Goal: Information Seeking & Learning: Check status

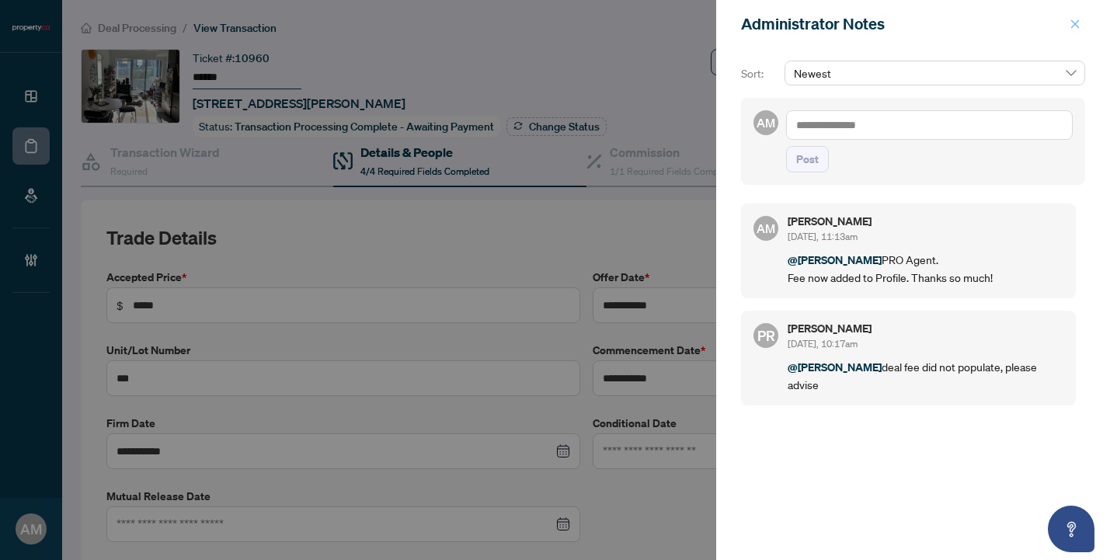
click at [1075, 24] on icon "close" at bounding box center [1075, 23] width 9 height 9
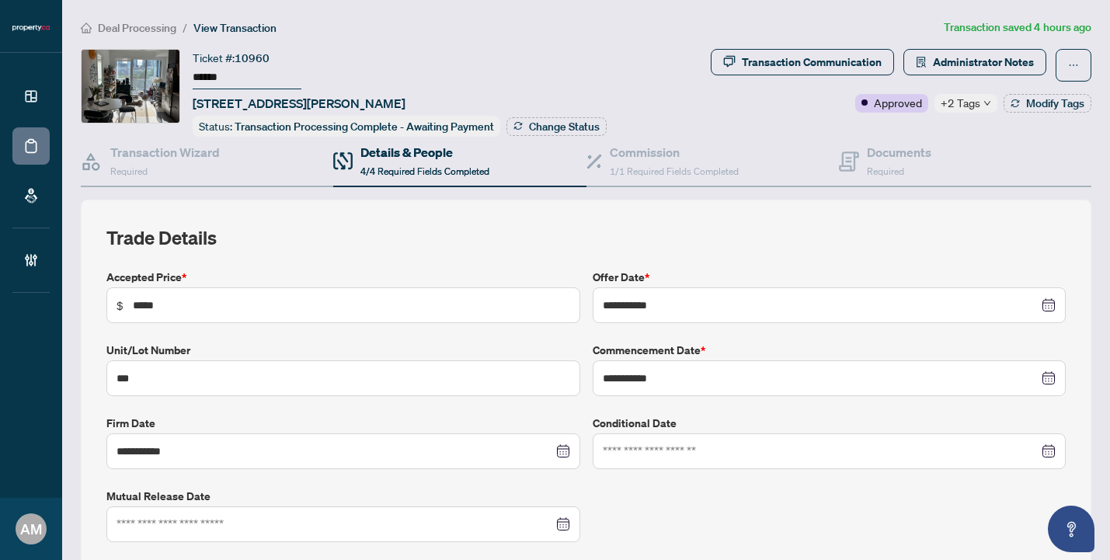
click at [117, 28] on span "Deal Processing" at bounding box center [137, 28] width 78 height 14
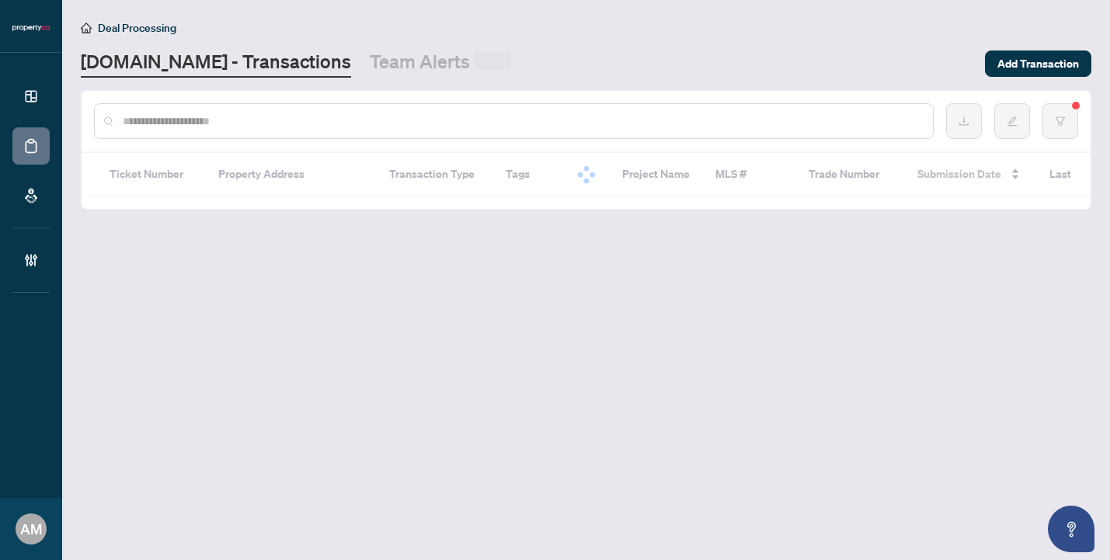
click at [381, 122] on input "text" at bounding box center [522, 121] width 798 height 17
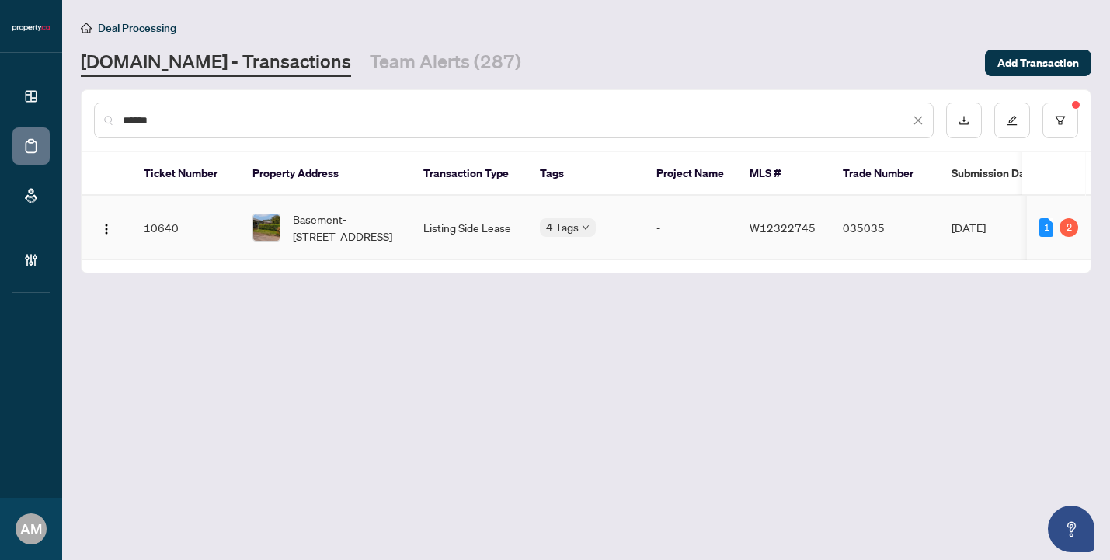
type input "******"
click at [336, 220] on span "Basement-[STREET_ADDRESS]" at bounding box center [346, 227] width 106 height 34
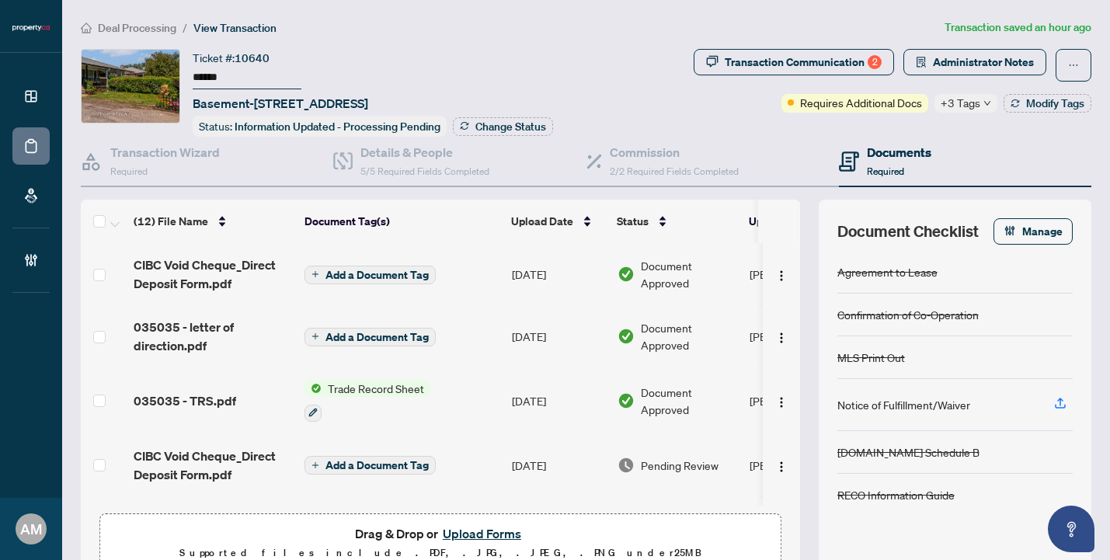
click at [867, 165] on span "Required" at bounding box center [885, 171] width 37 height 12
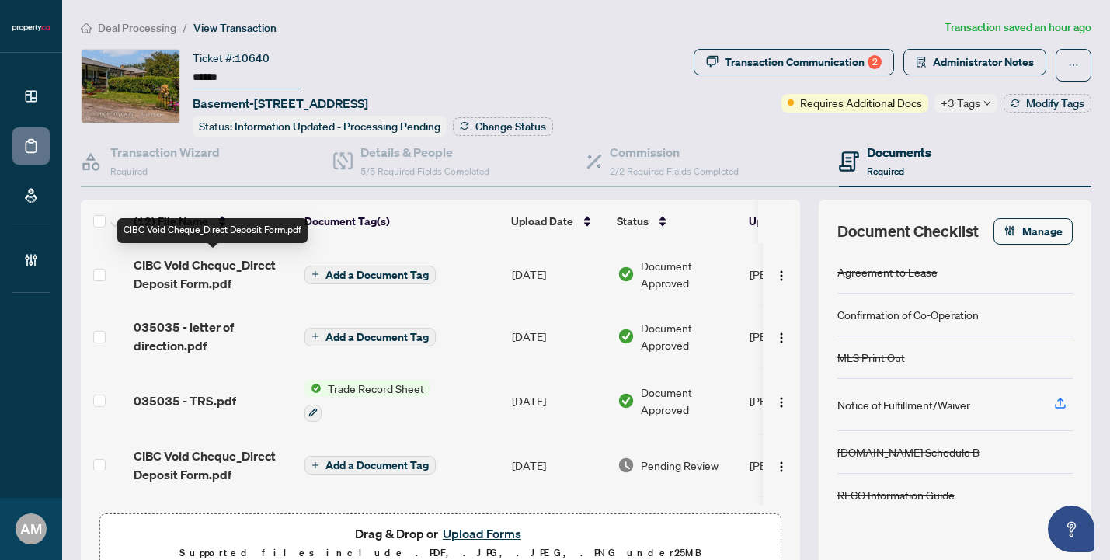
click at [209, 270] on span "CIBC Void Cheque_Direct Deposit Form.pdf" at bounding box center [213, 274] width 158 height 37
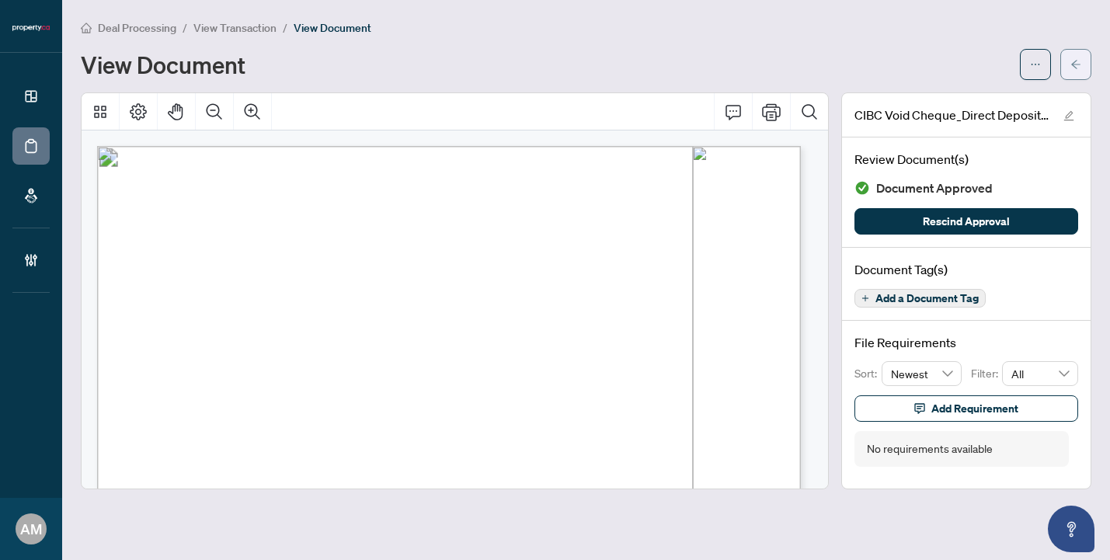
click at [1073, 64] on icon "arrow-left" at bounding box center [1075, 64] width 11 height 11
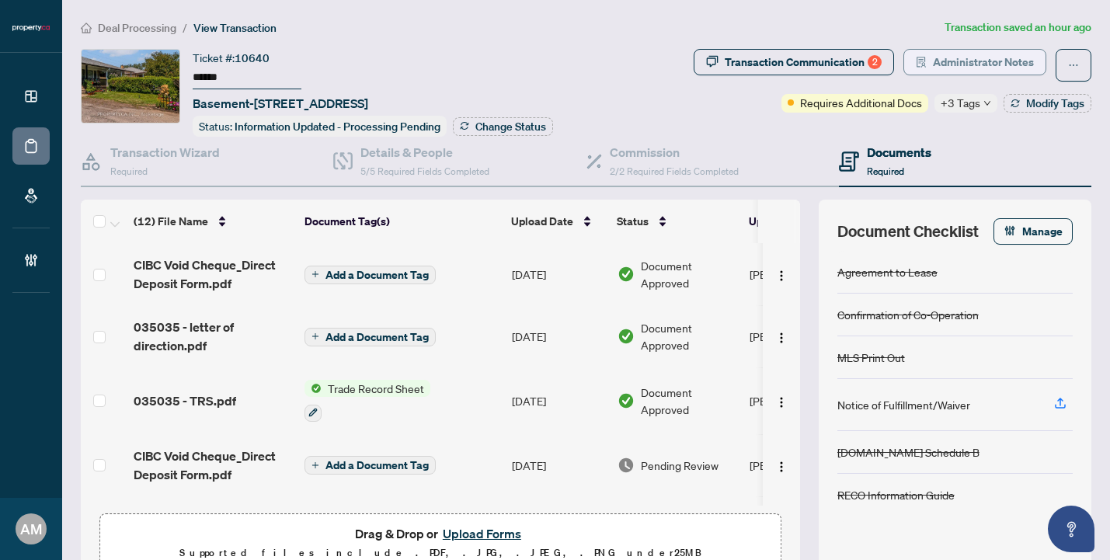
click at [979, 65] on span "Administrator Notes" at bounding box center [983, 62] width 101 height 25
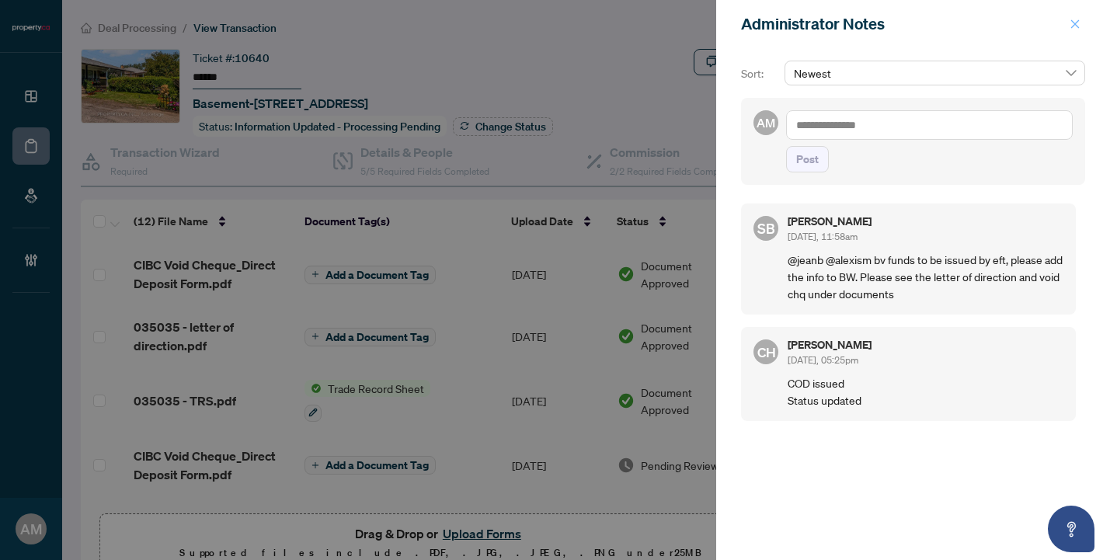
click at [1076, 25] on icon "close" at bounding box center [1074, 24] width 11 height 11
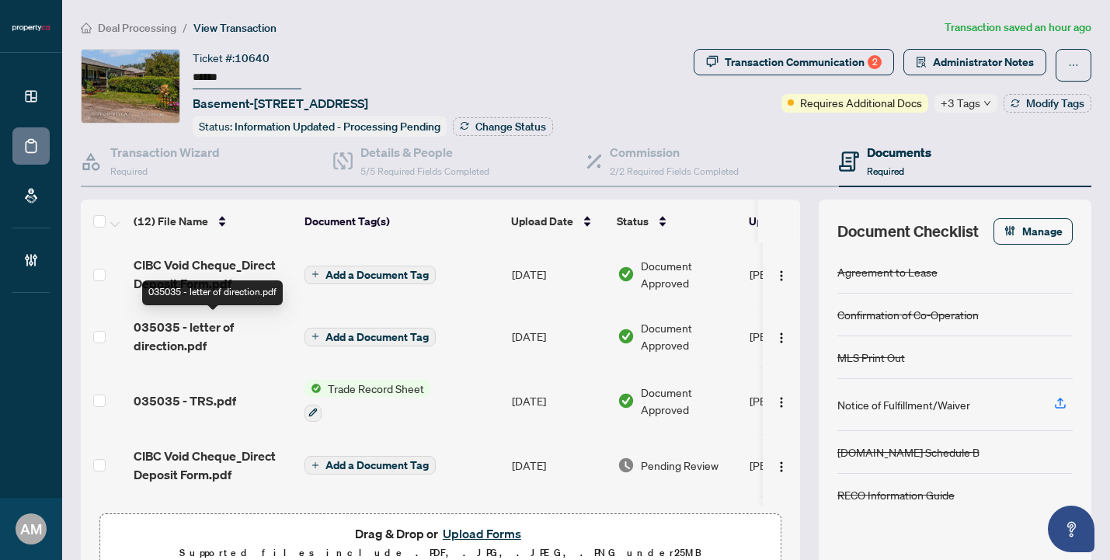
click at [213, 331] on span "035035 - letter of direction.pdf" at bounding box center [213, 336] width 158 height 37
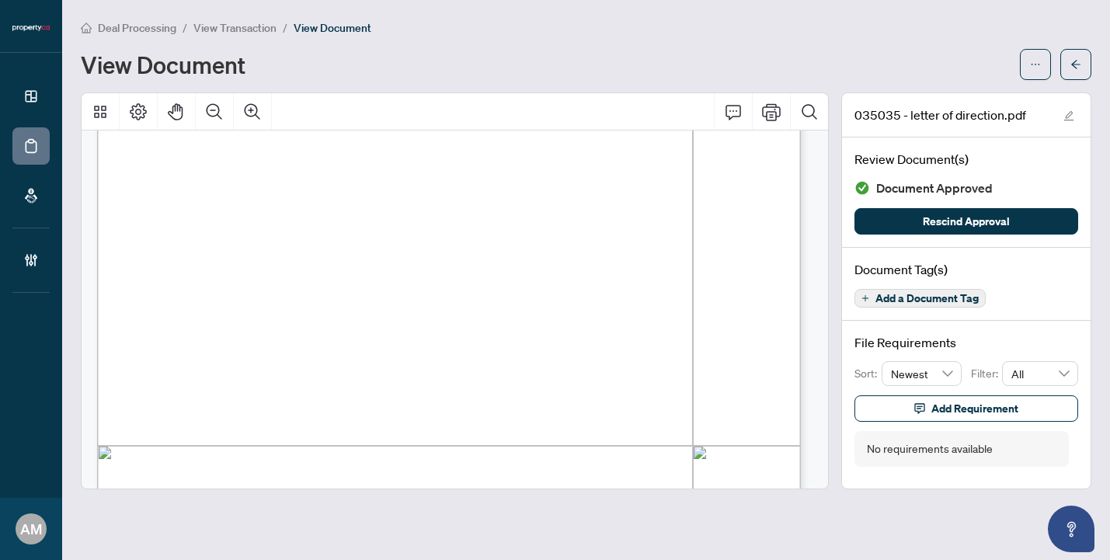
scroll to position [298, 0]
click at [1077, 64] on icon "arrow-left" at bounding box center [1075, 64] width 9 height 9
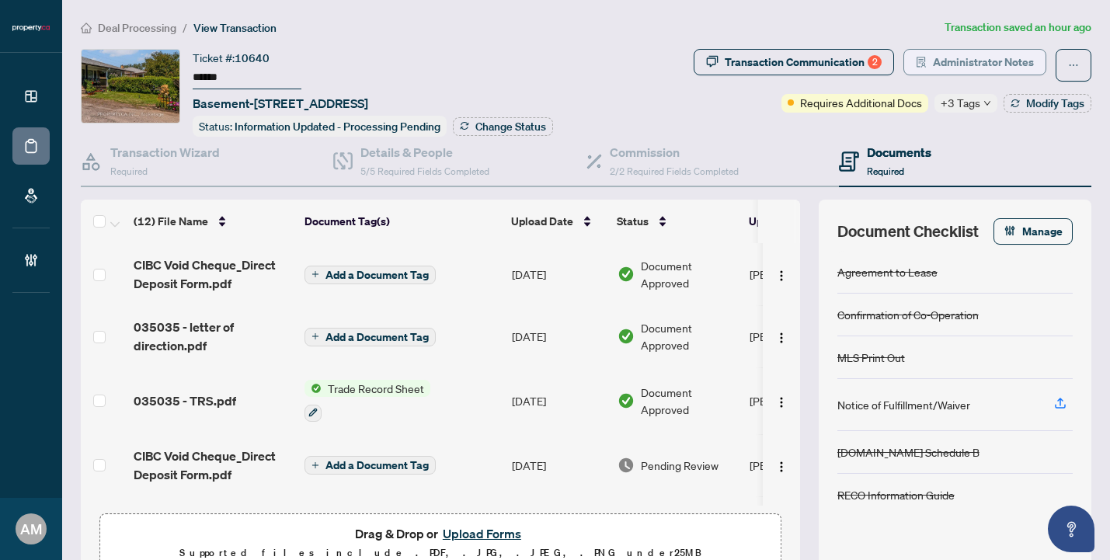
click at [936, 56] on span "Administrator Notes" at bounding box center [983, 62] width 101 height 25
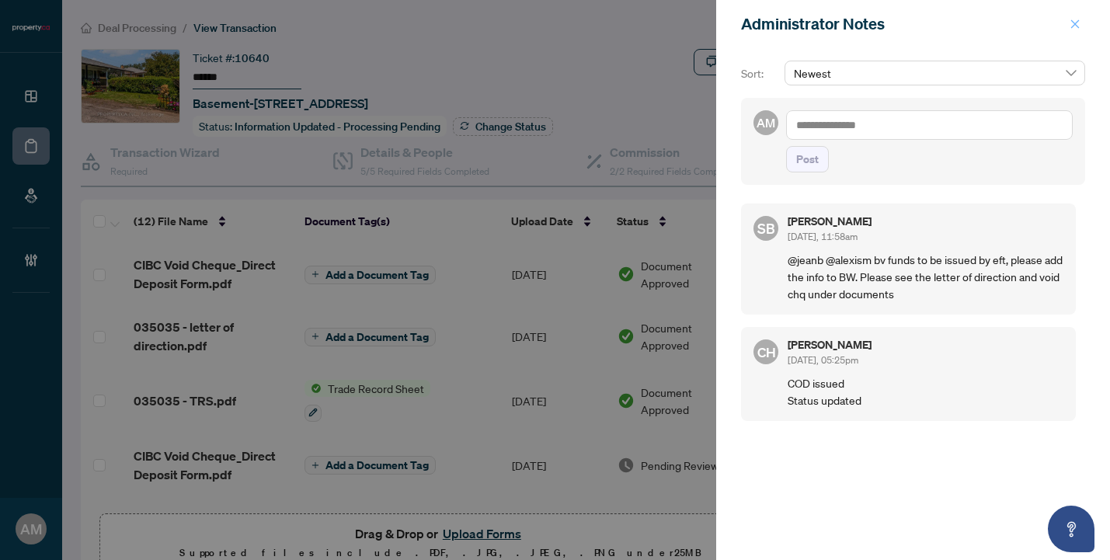
click at [1076, 26] on icon "close" at bounding box center [1075, 23] width 9 height 9
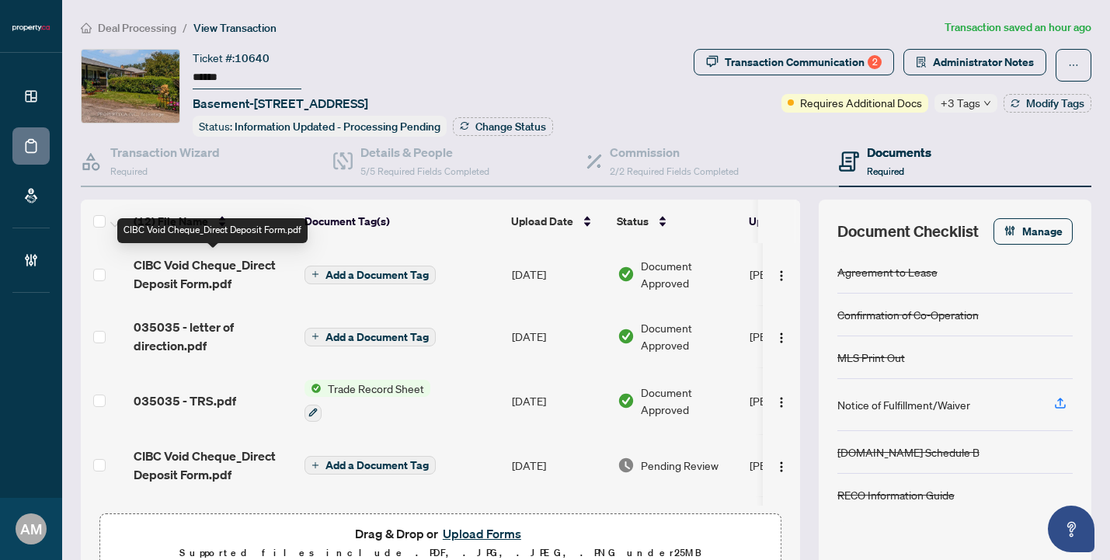
click at [235, 267] on span "CIBC Void Cheque_Direct Deposit Form.pdf" at bounding box center [213, 274] width 158 height 37
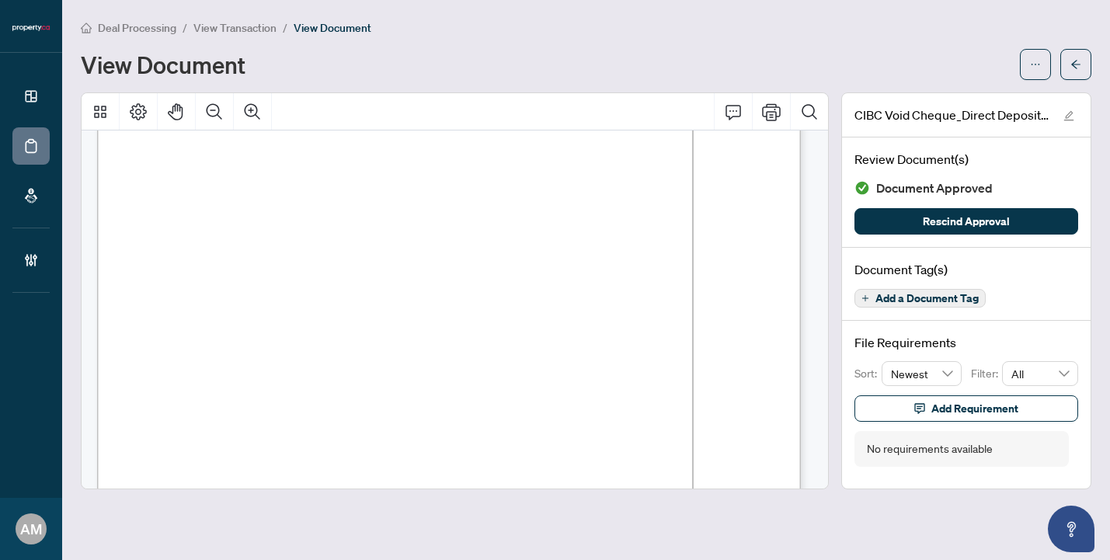
scroll to position [583, 0]
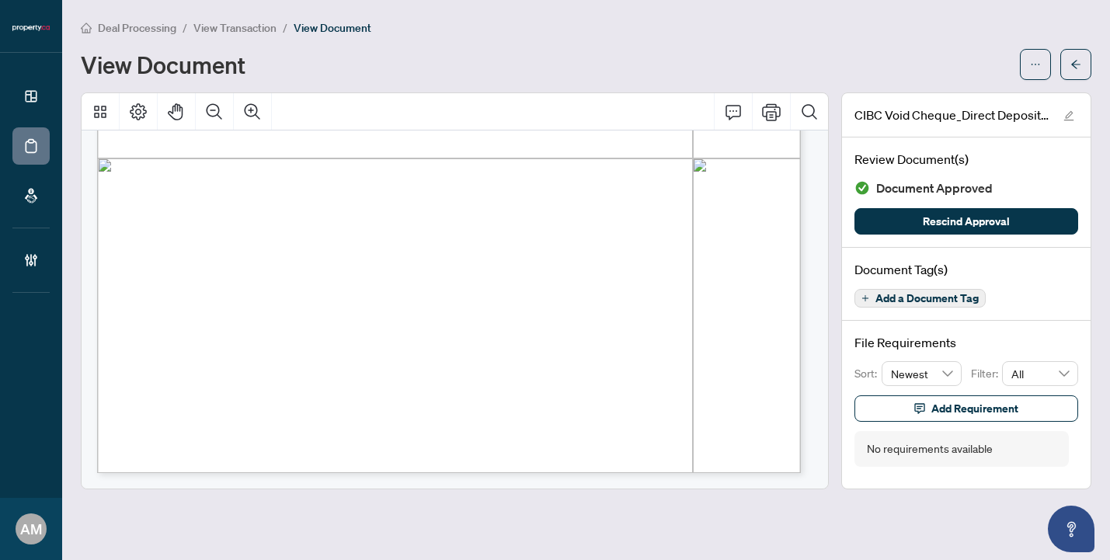
click at [142, 26] on span "Deal Processing" at bounding box center [137, 28] width 78 height 14
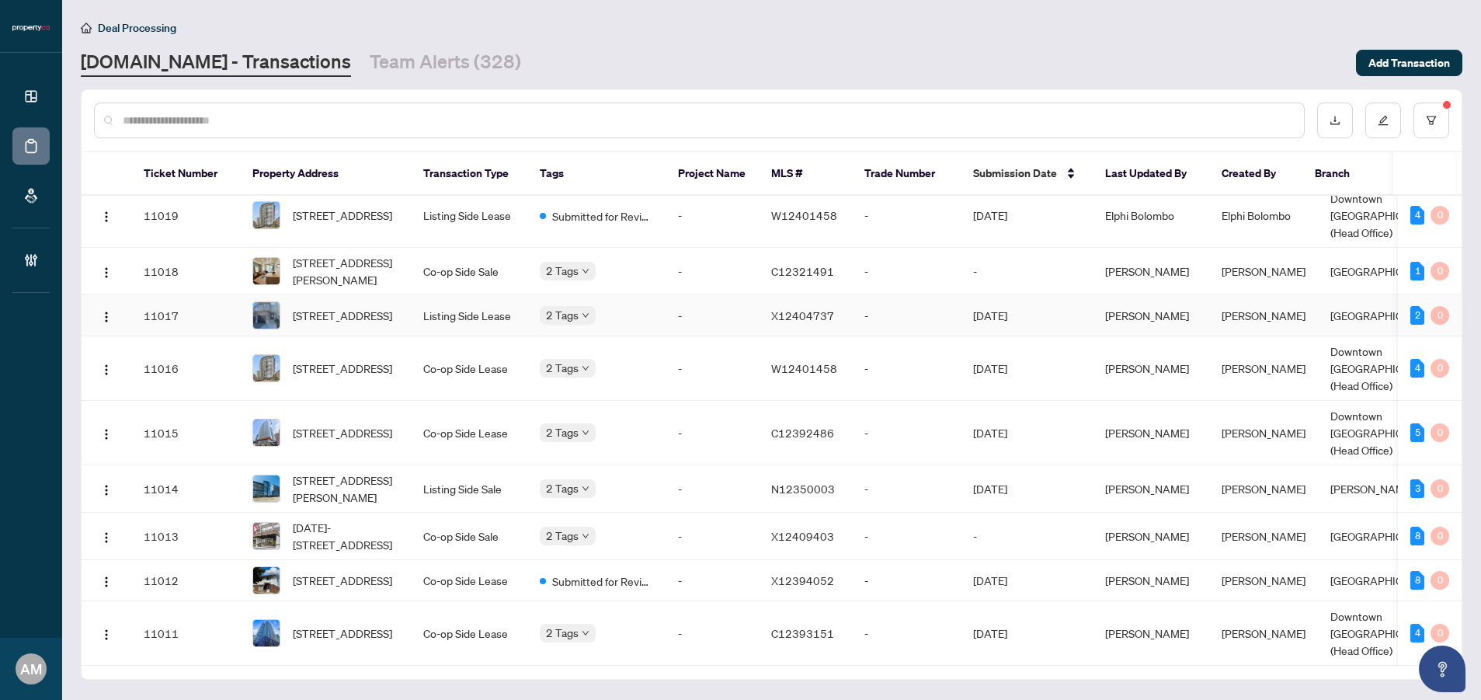
scroll to position [374, 0]
click at [457, 250] on td "Co-op Side Sale" at bounding box center [469, 273] width 116 height 47
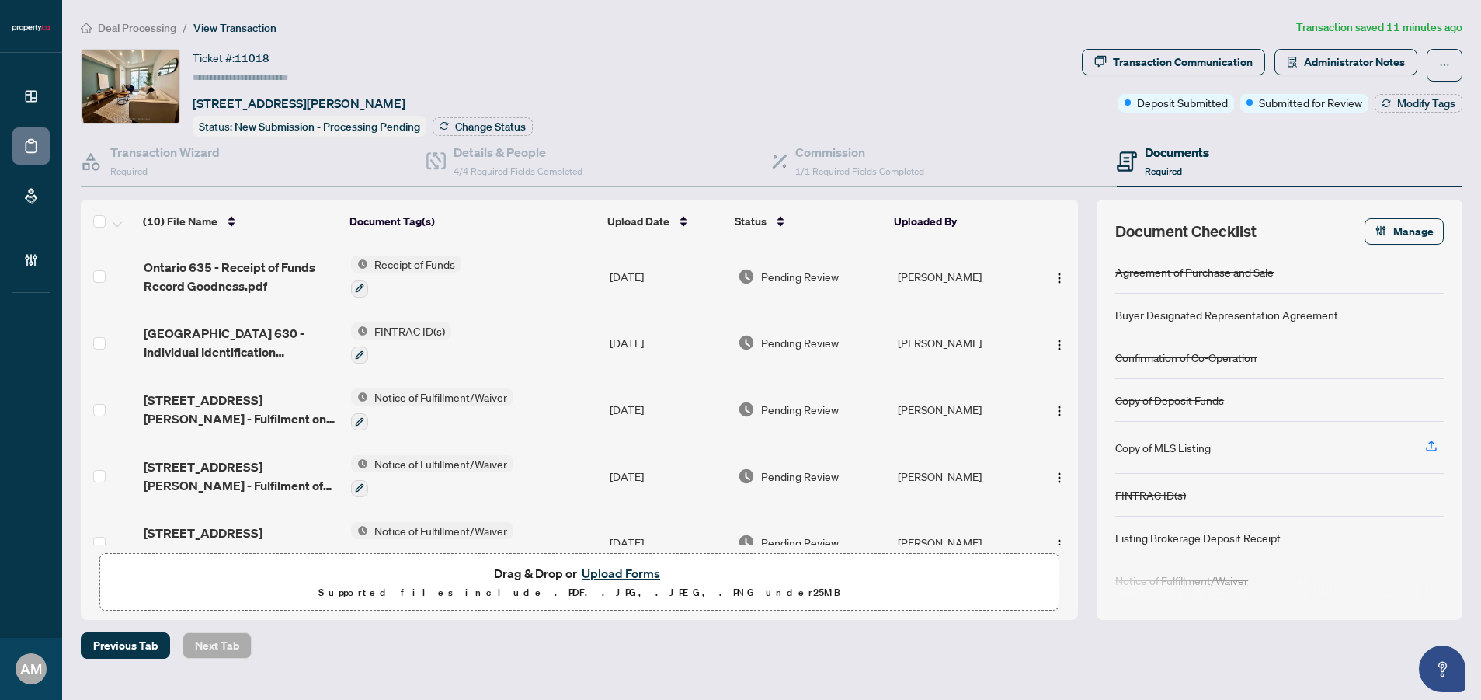
click at [1188, 167] on div "Documents Required" at bounding box center [1177, 161] width 64 height 37
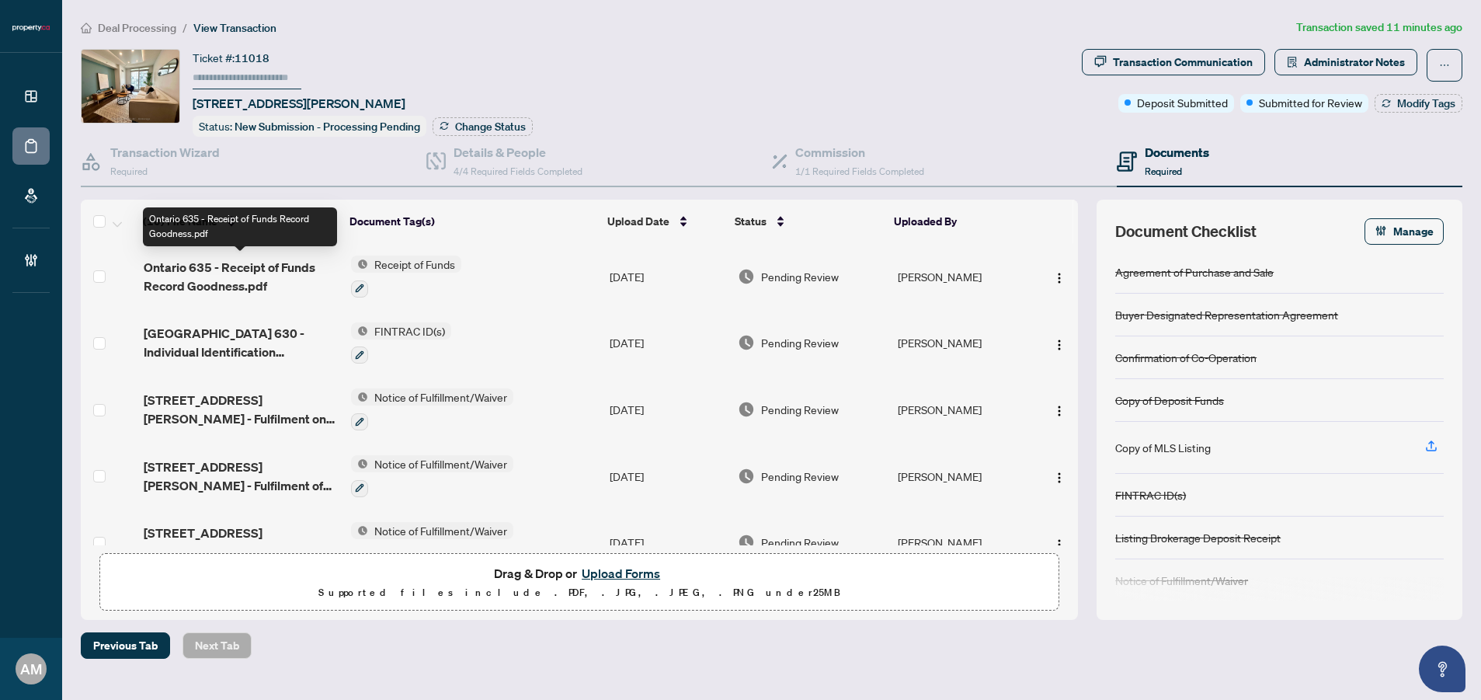
click at [273, 271] on span "Ontario 635 - Receipt of Funds Record Goodness.pdf" at bounding box center [241, 276] width 195 height 37
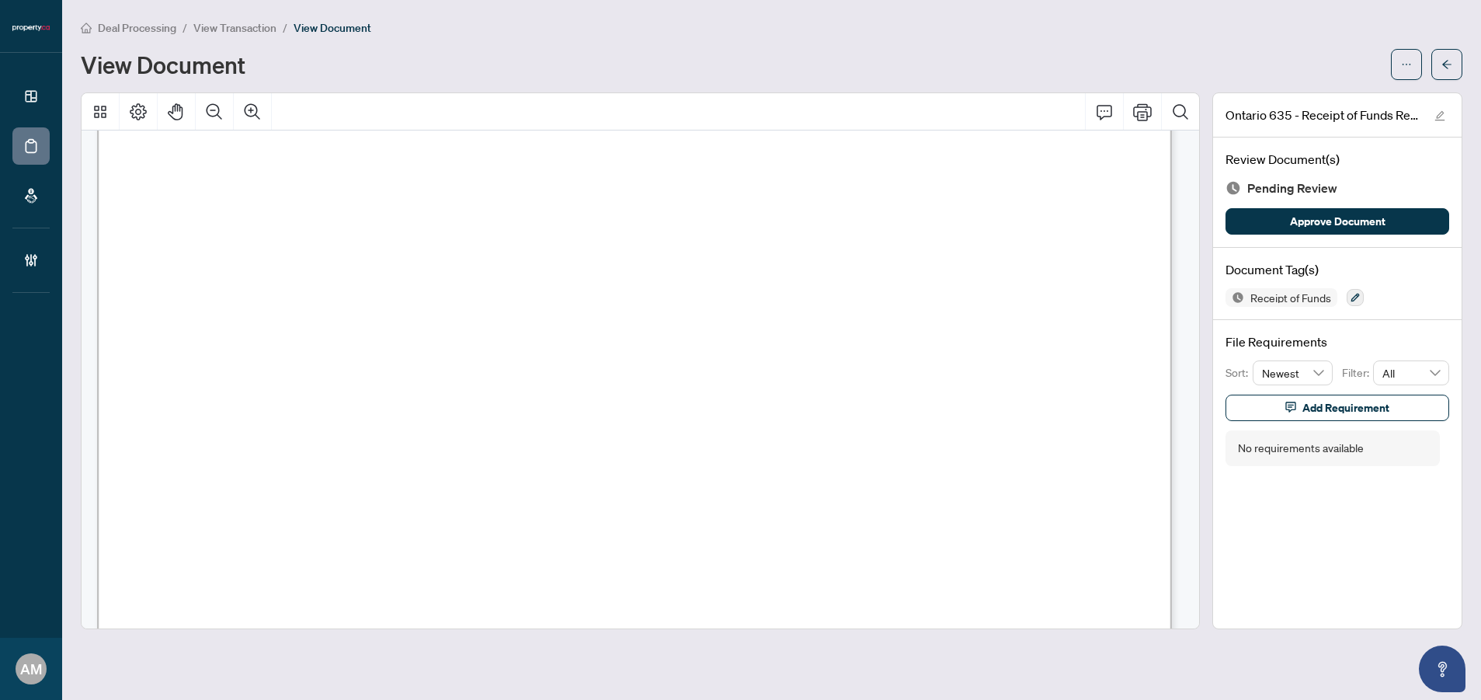
scroll to position [1706, 0]
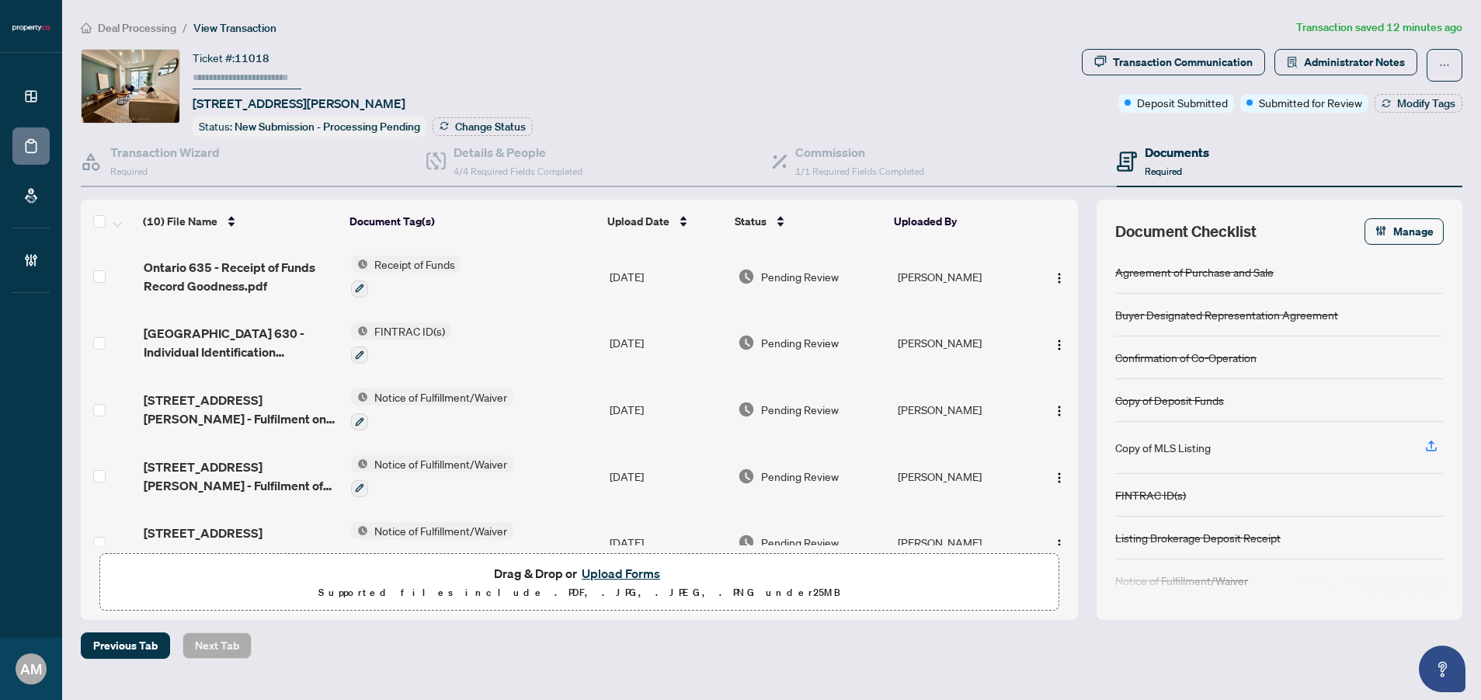
click at [151, 33] on span "Deal Processing" at bounding box center [137, 28] width 78 height 14
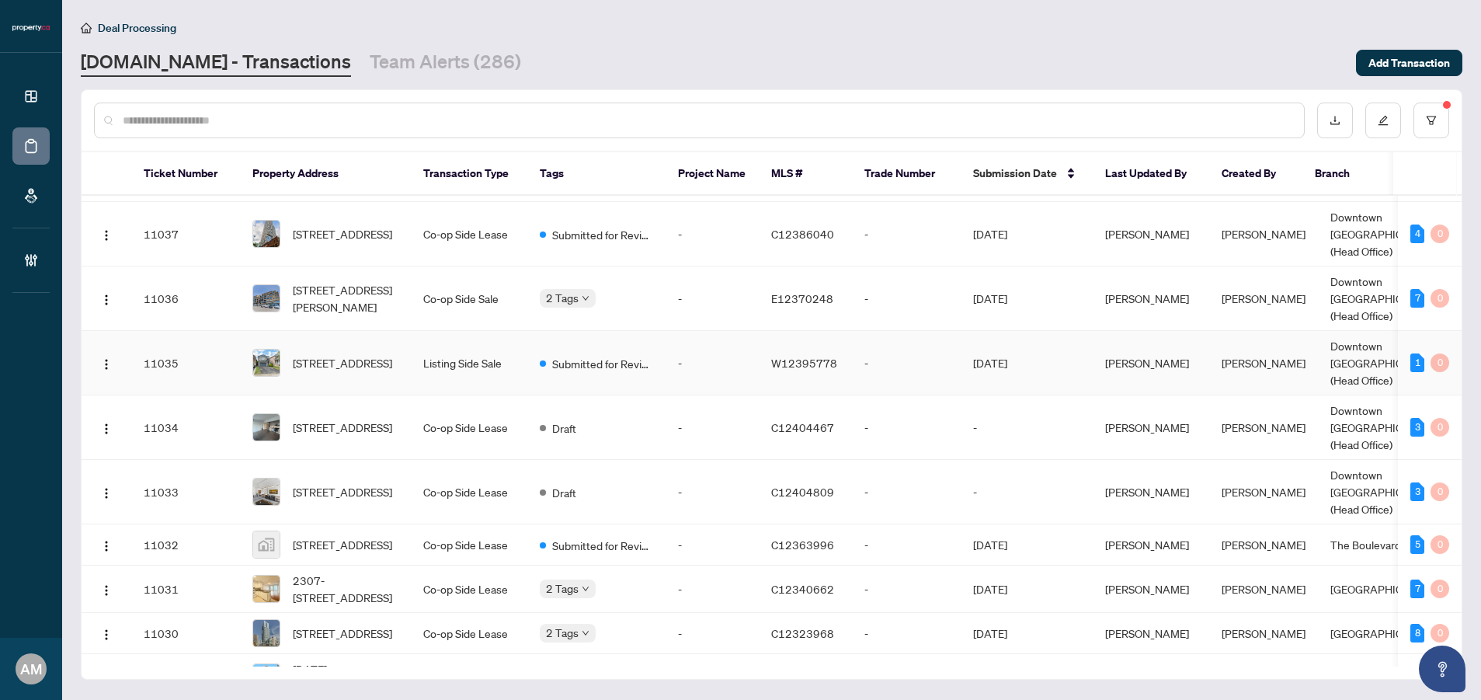
scroll to position [107, 0]
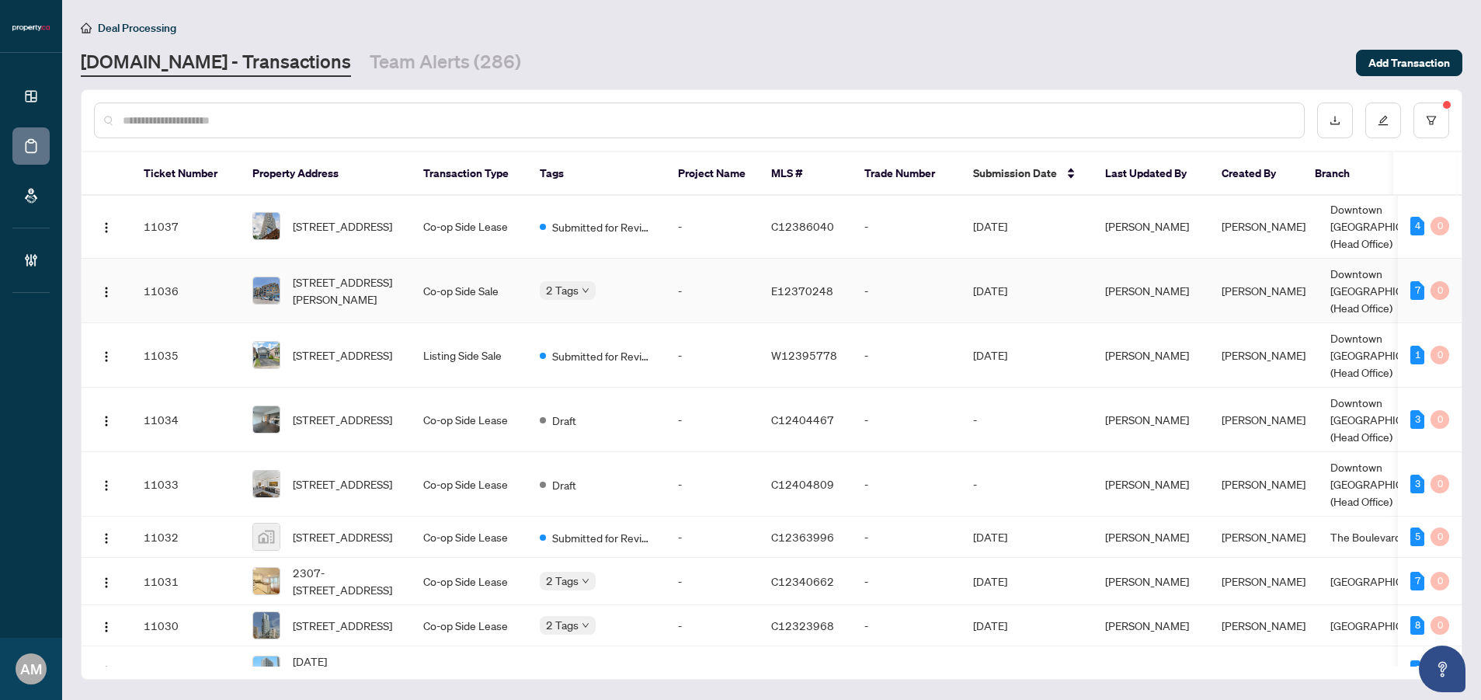
click at [500, 259] on td "Co-op Side Sale" at bounding box center [469, 291] width 116 height 64
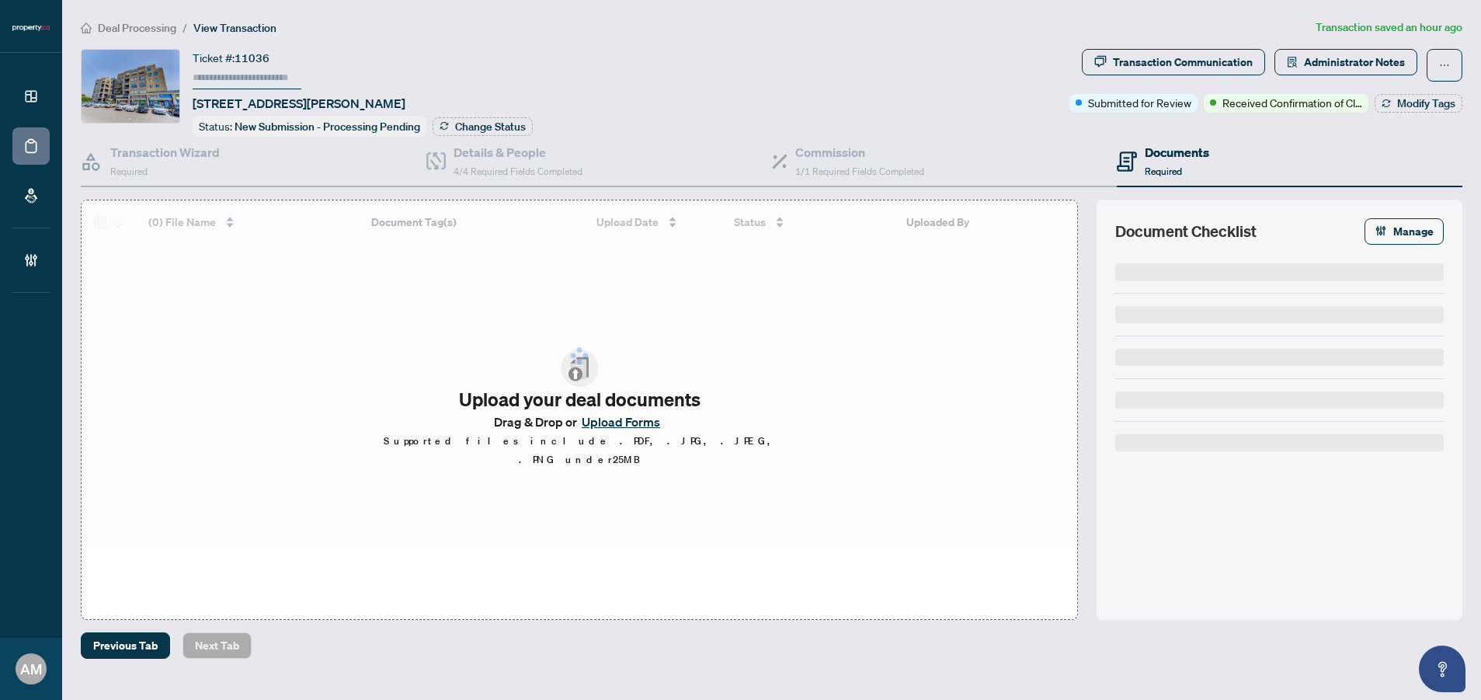
click at [1165, 157] on h4 "Documents" at bounding box center [1177, 152] width 64 height 19
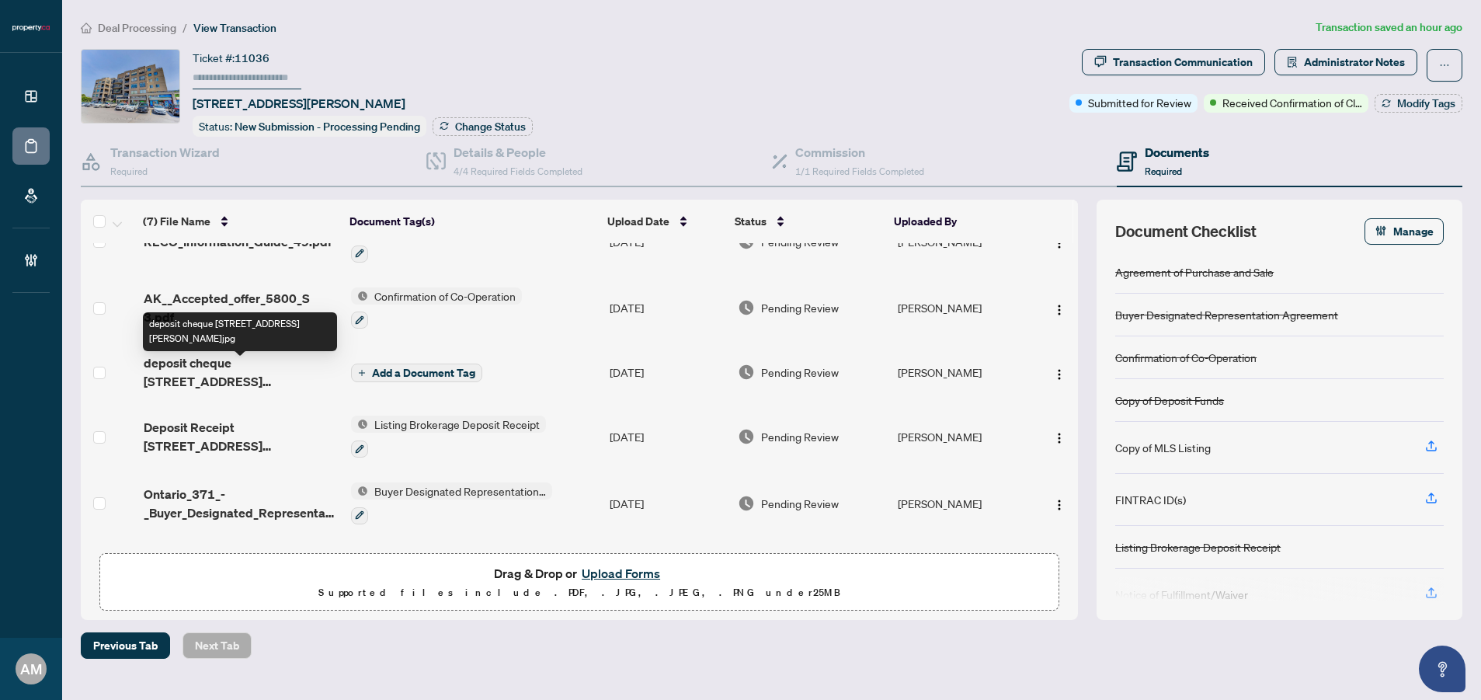
scroll to position [75, 0]
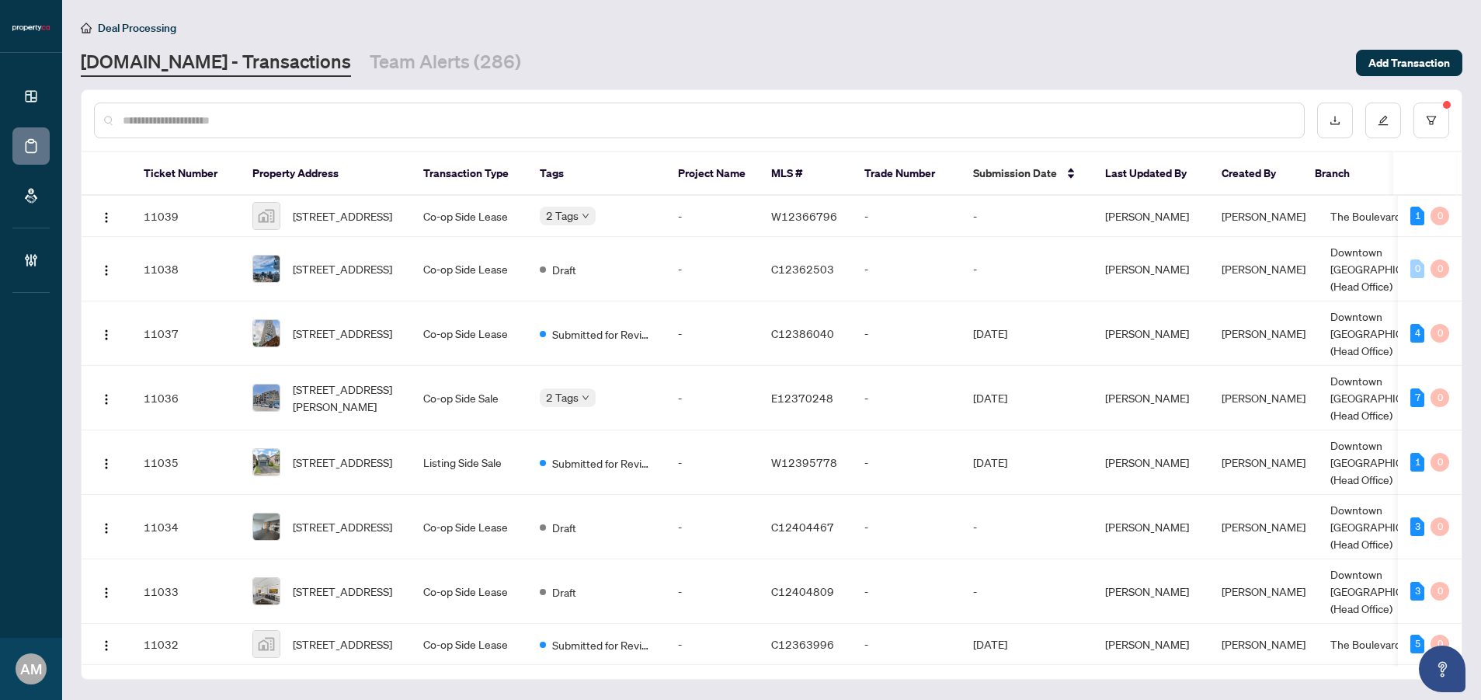
click at [784, 124] on input "text" at bounding box center [707, 120] width 1169 height 17
type input "***"
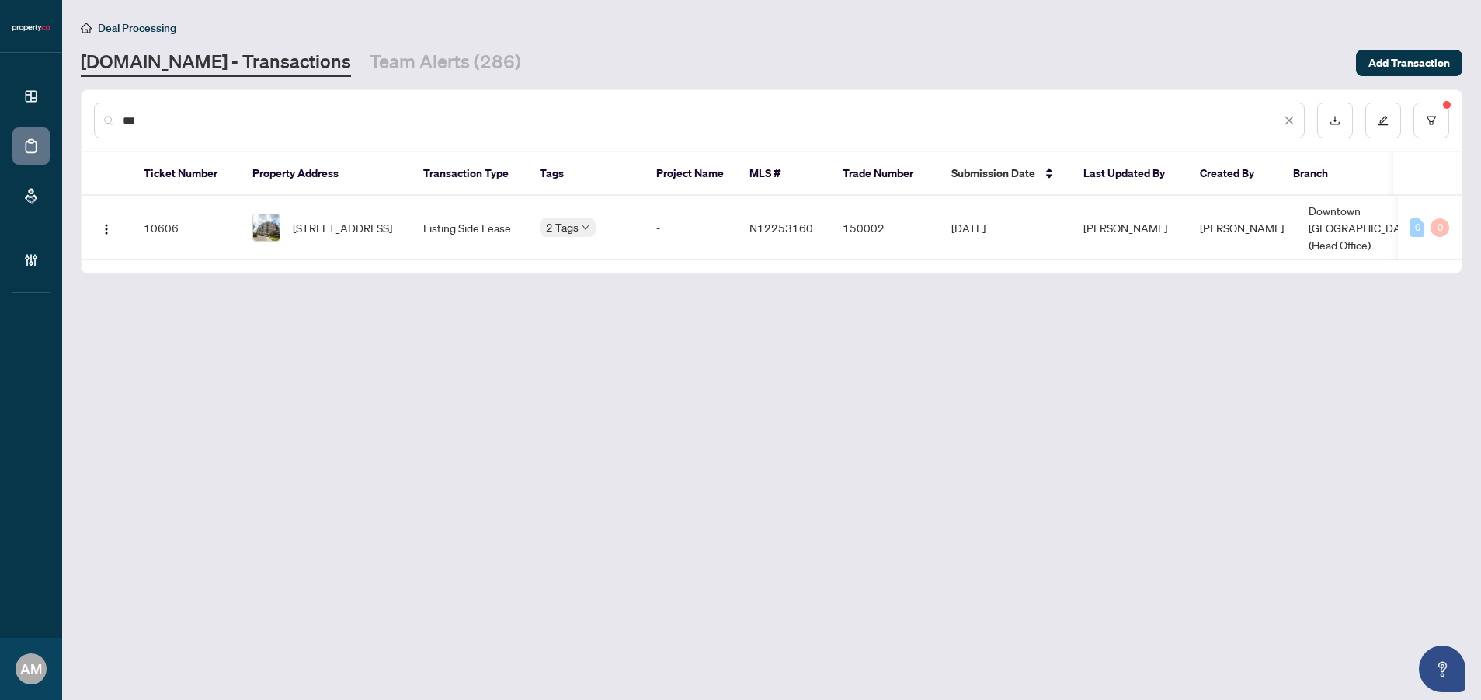
drag, startPoint x: 176, startPoint y: 120, endPoint x: 54, endPoint y: 104, distance: 122.9
click at [71, 107] on main "Deal Processing Property.ca - Transactions Team Alerts (286) Add Transaction **…" at bounding box center [771, 350] width 1419 height 700
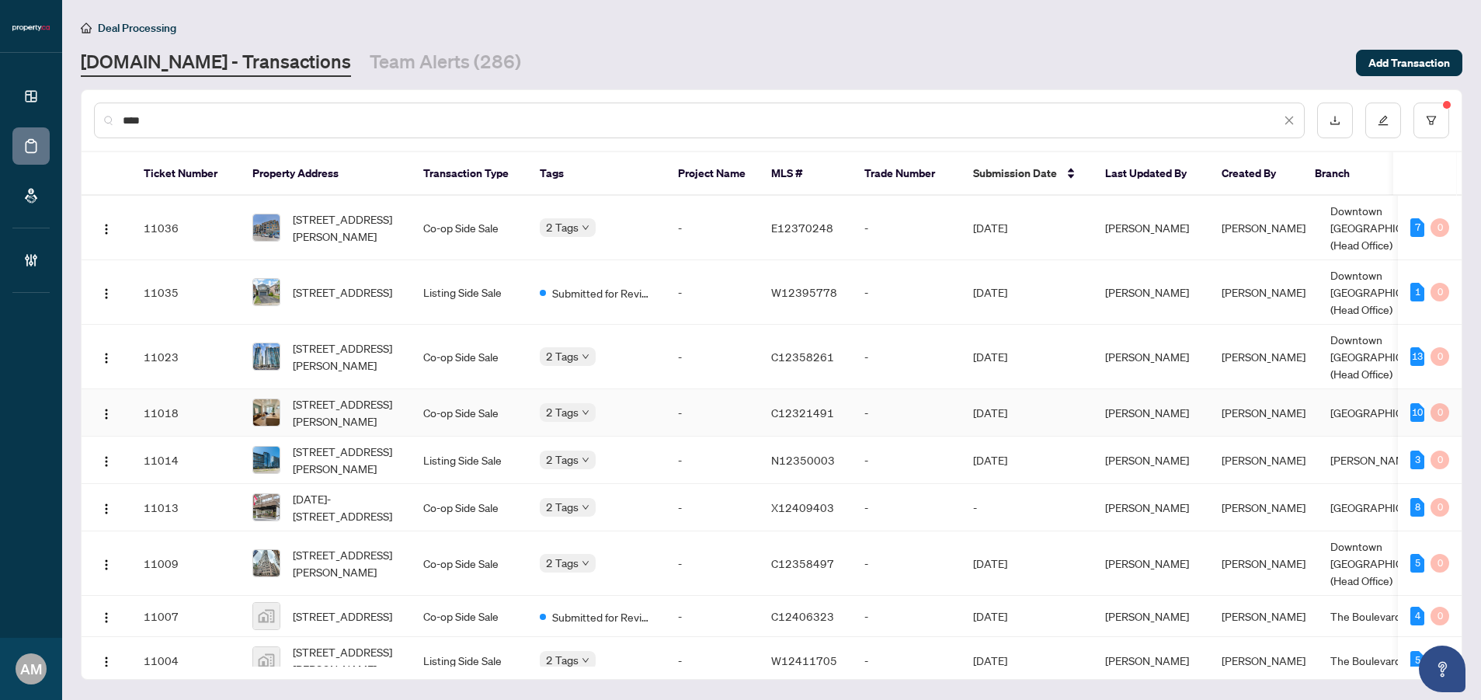
type input "****"
click at [468, 389] on td "Co-op Side Sale" at bounding box center [469, 412] width 116 height 47
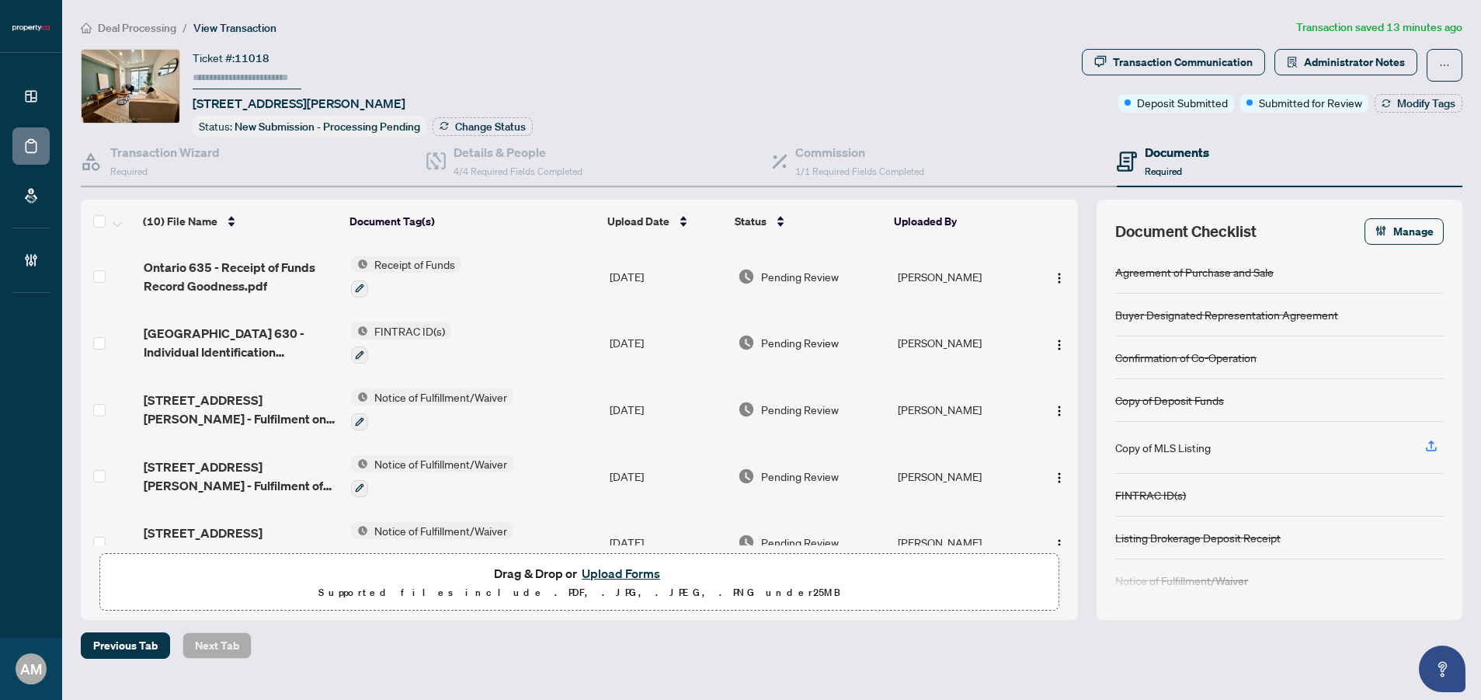
click at [1174, 159] on div "Documents Required" at bounding box center [1177, 161] width 64 height 37
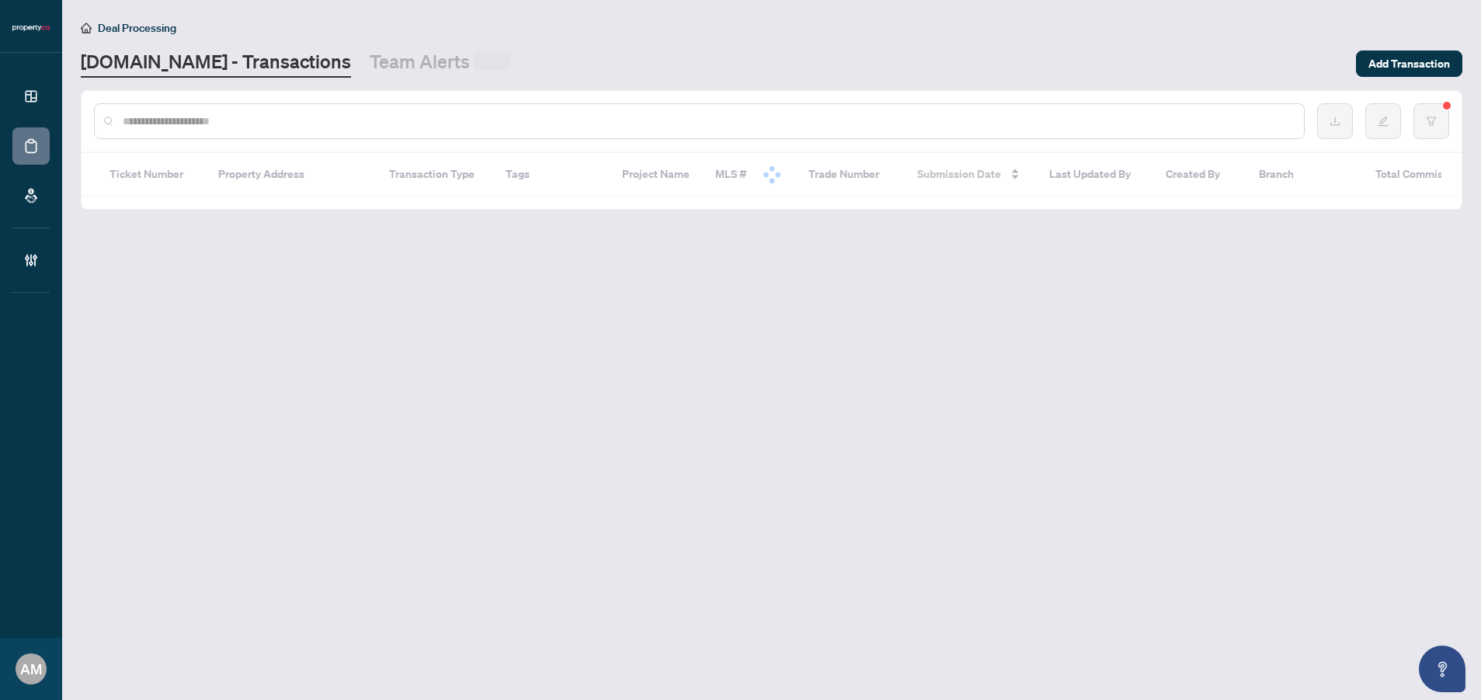
click at [384, 113] on input "text" at bounding box center [707, 121] width 1169 height 17
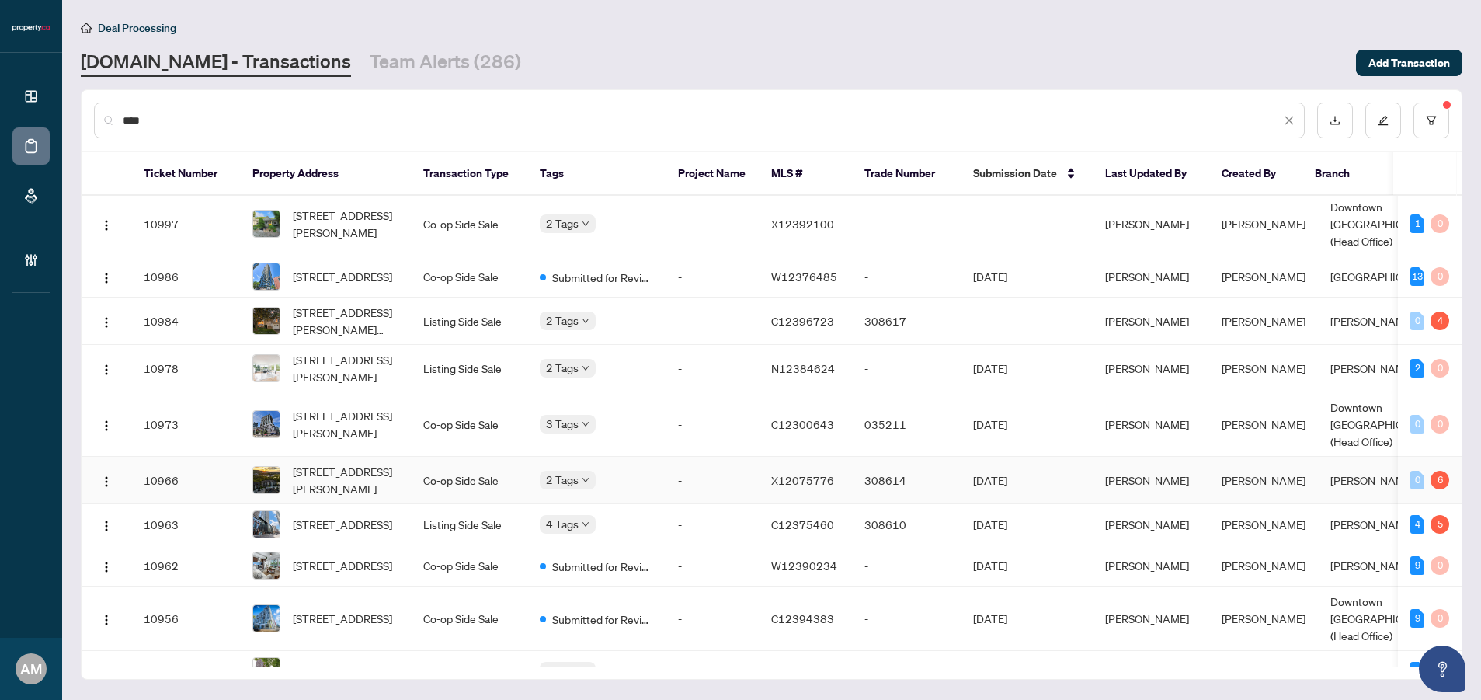
scroll to position [537, 0]
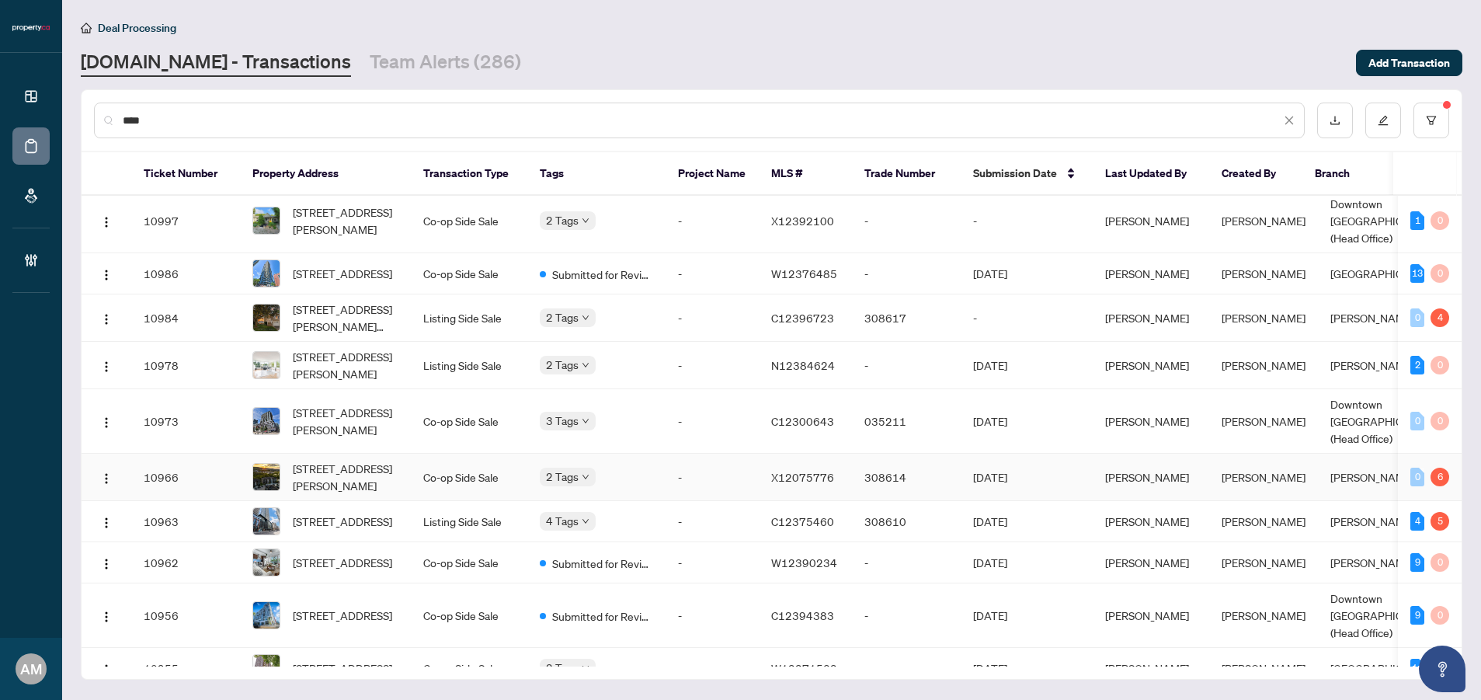
type input "****"
click at [462, 454] on td "Co-op Side Sale" at bounding box center [469, 477] width 116 height 47
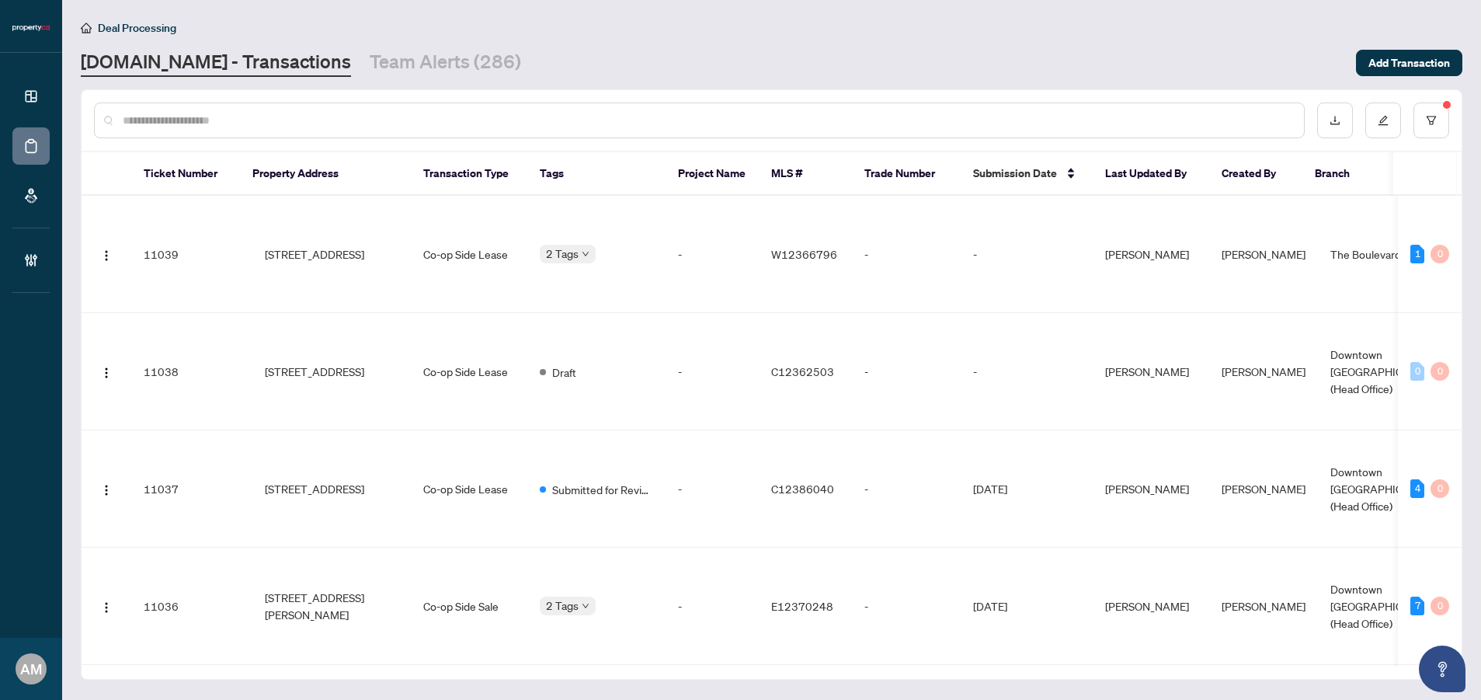
click at [476, 119] on input "text" at bounding box center [707, 120] width 1169 height 17
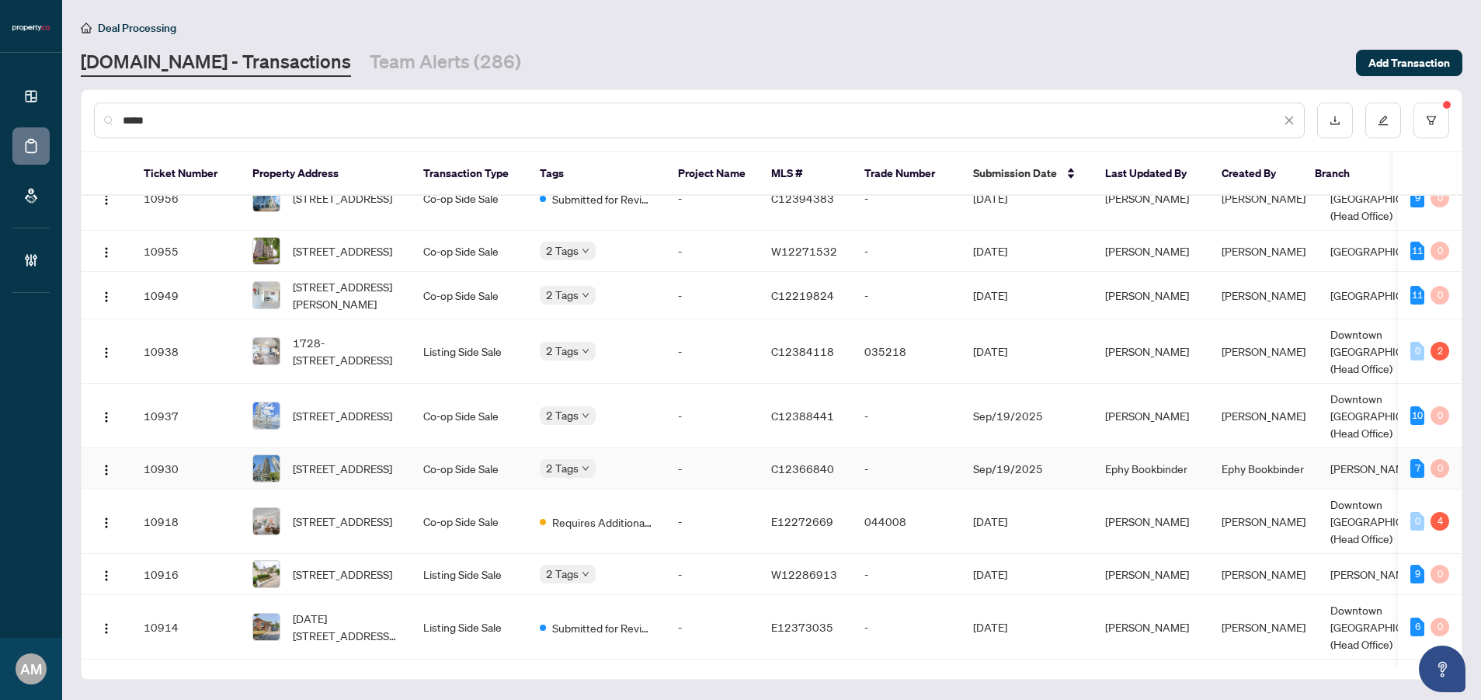
scroll to position [1038, 0]
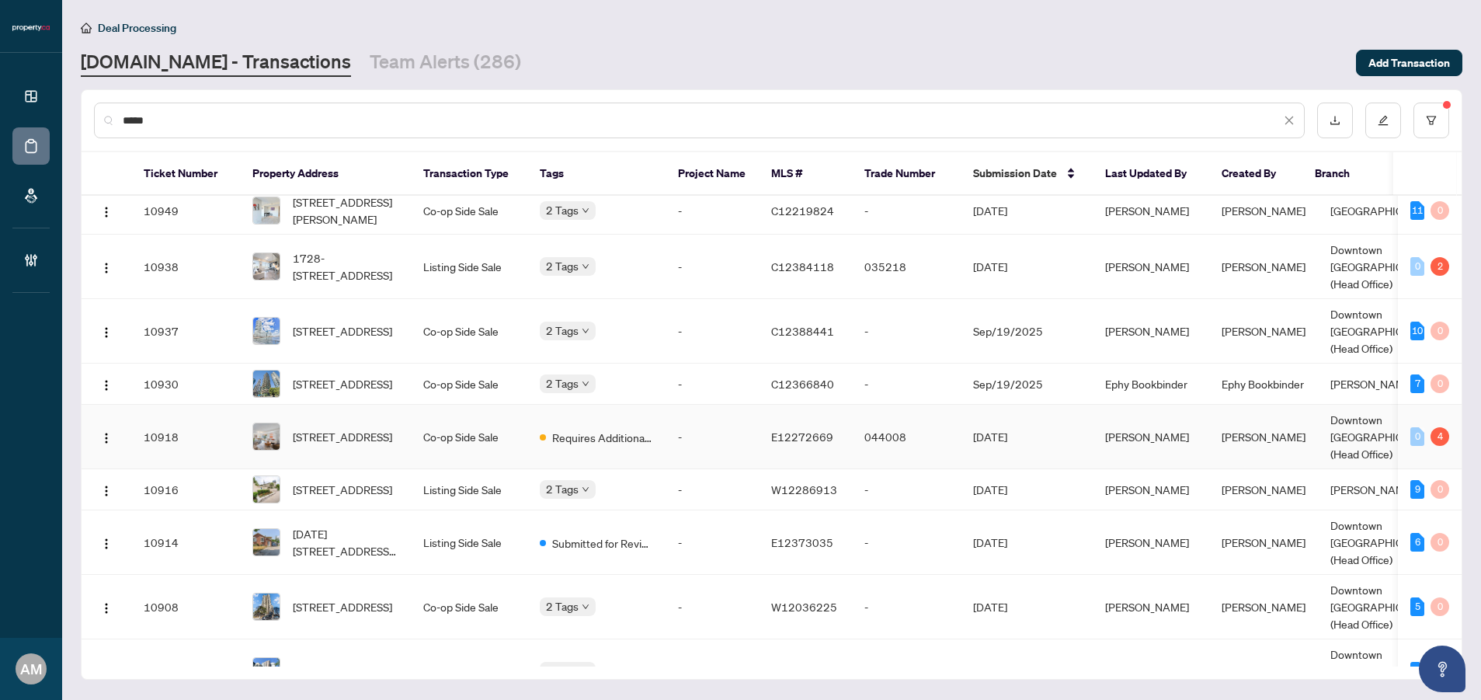
type input "****"
click at [464, 405] on td "Co-op Side Sale" at bounding box center [469, 437] width 116 height 64
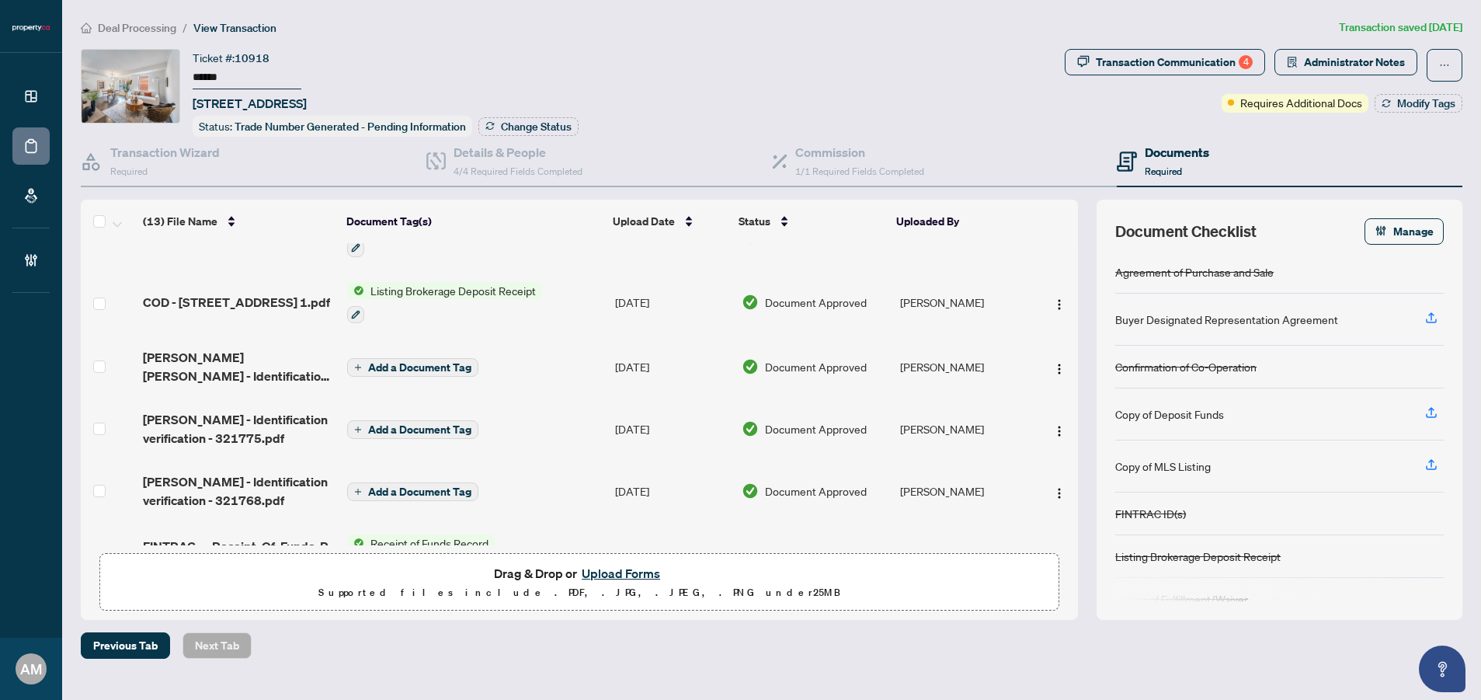
scroll to position [47, 0]
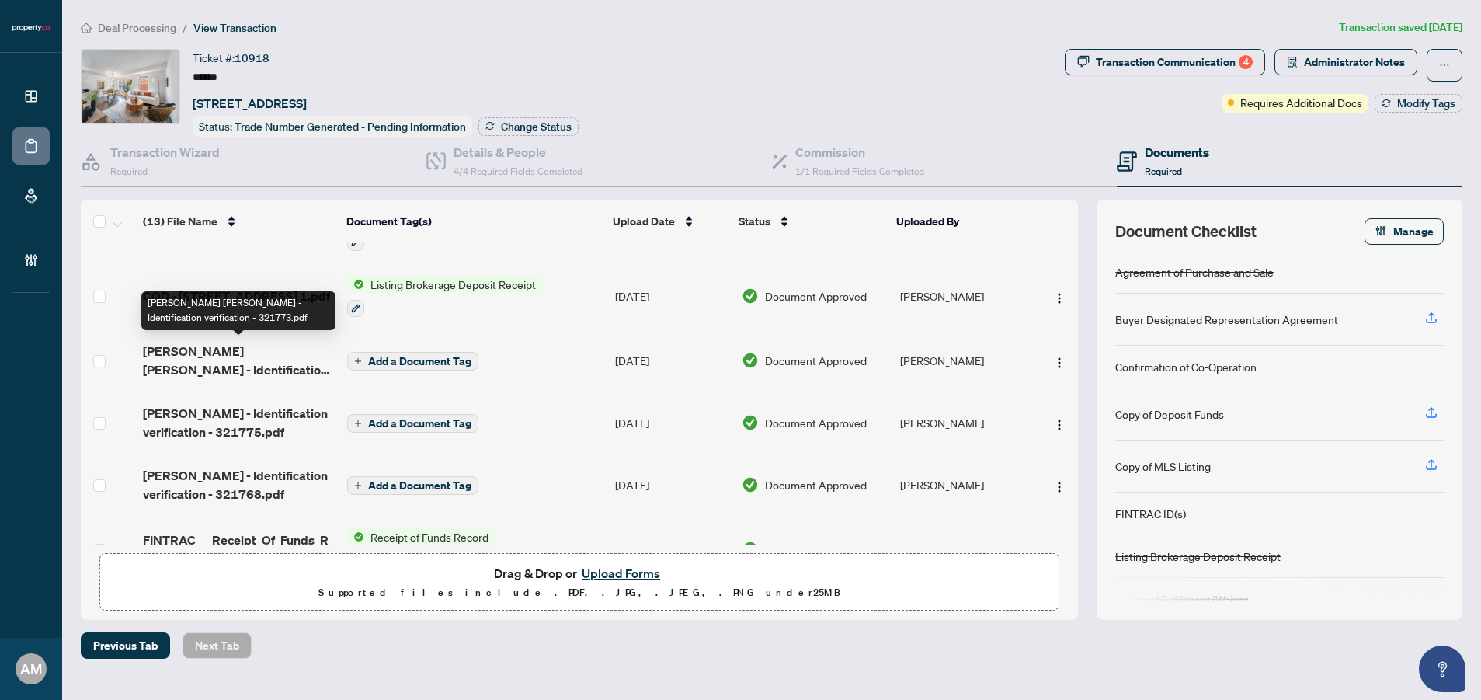
click at [246, 360] on span "Maria Jose White Caicedo - Identification verification - 321773.pdf" at bounding box center [239, 360] width 193 height 37
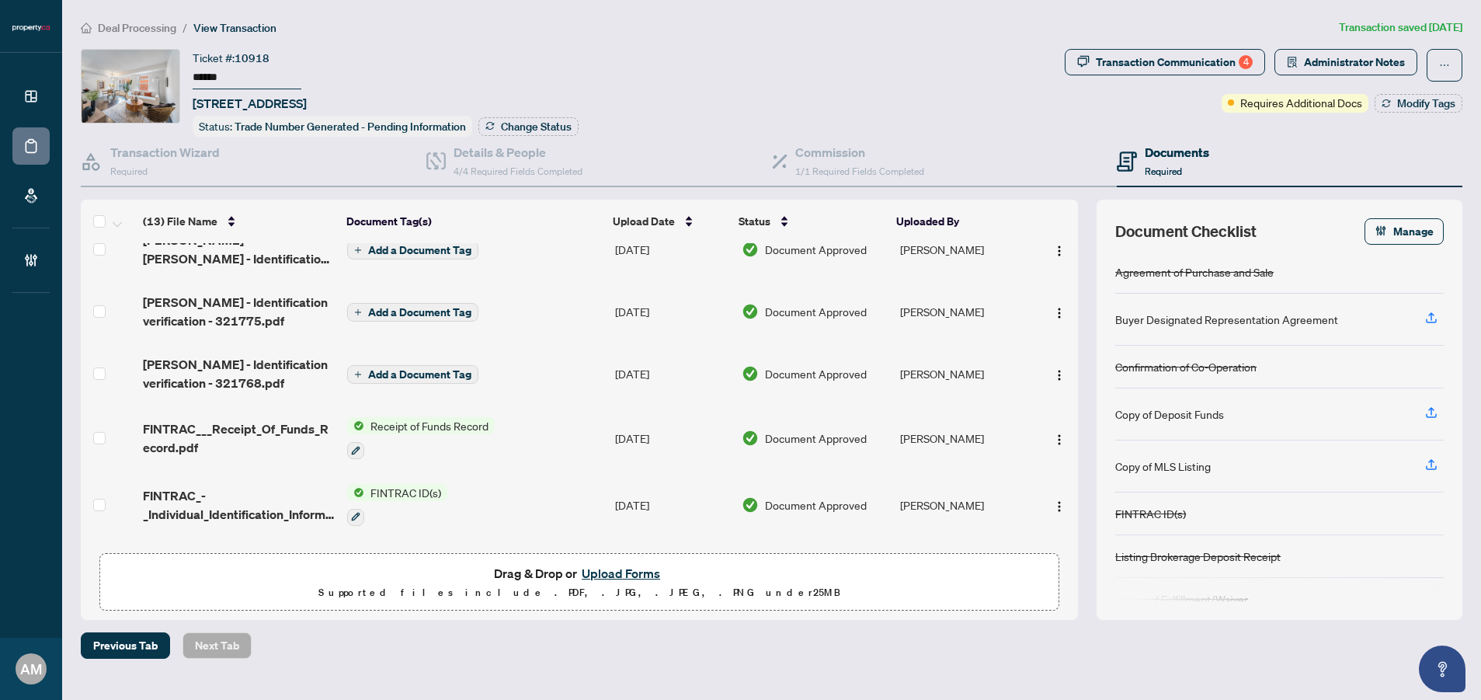
scroll to position [182, 0]
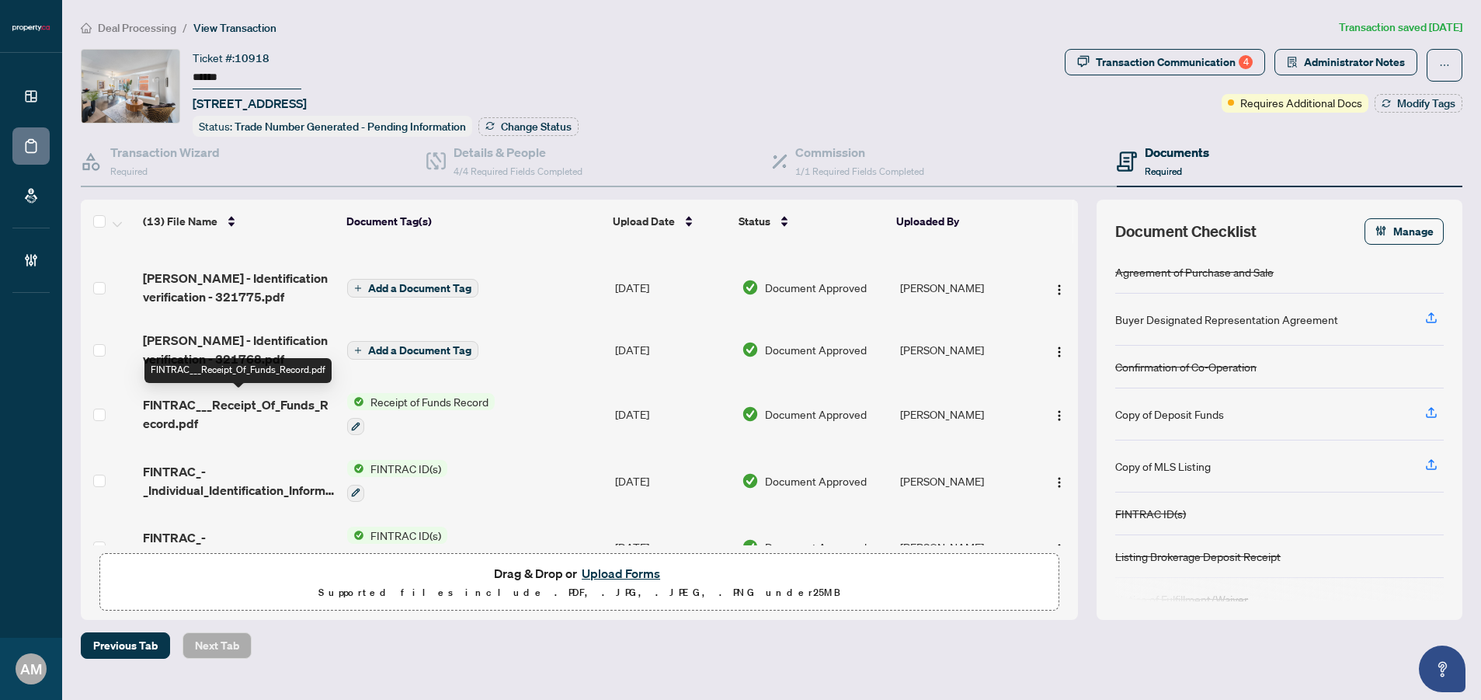
click at [292, 406] on span "FINTRAC___Receipt_Of_Funds_Record.pdf" at bounding box center [239, 413] width 193 height 37
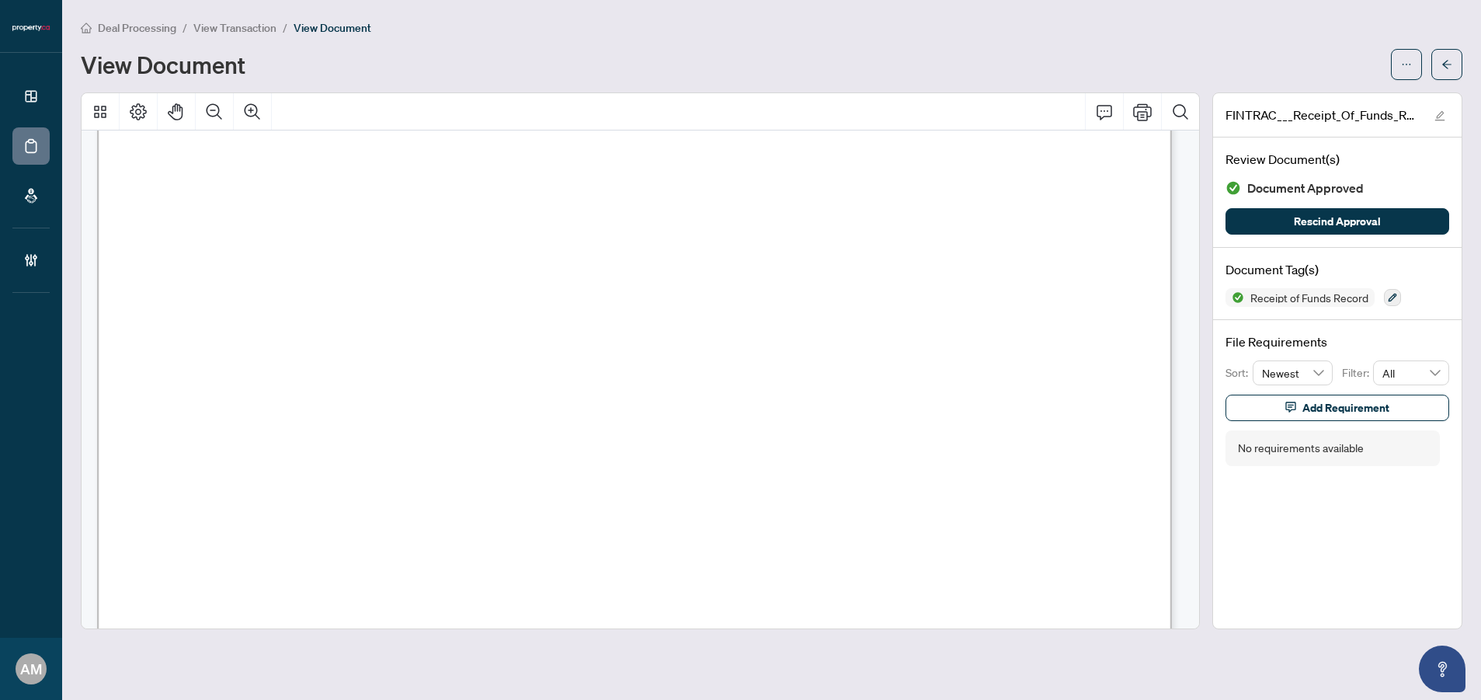
scroll to position [1646, 0]
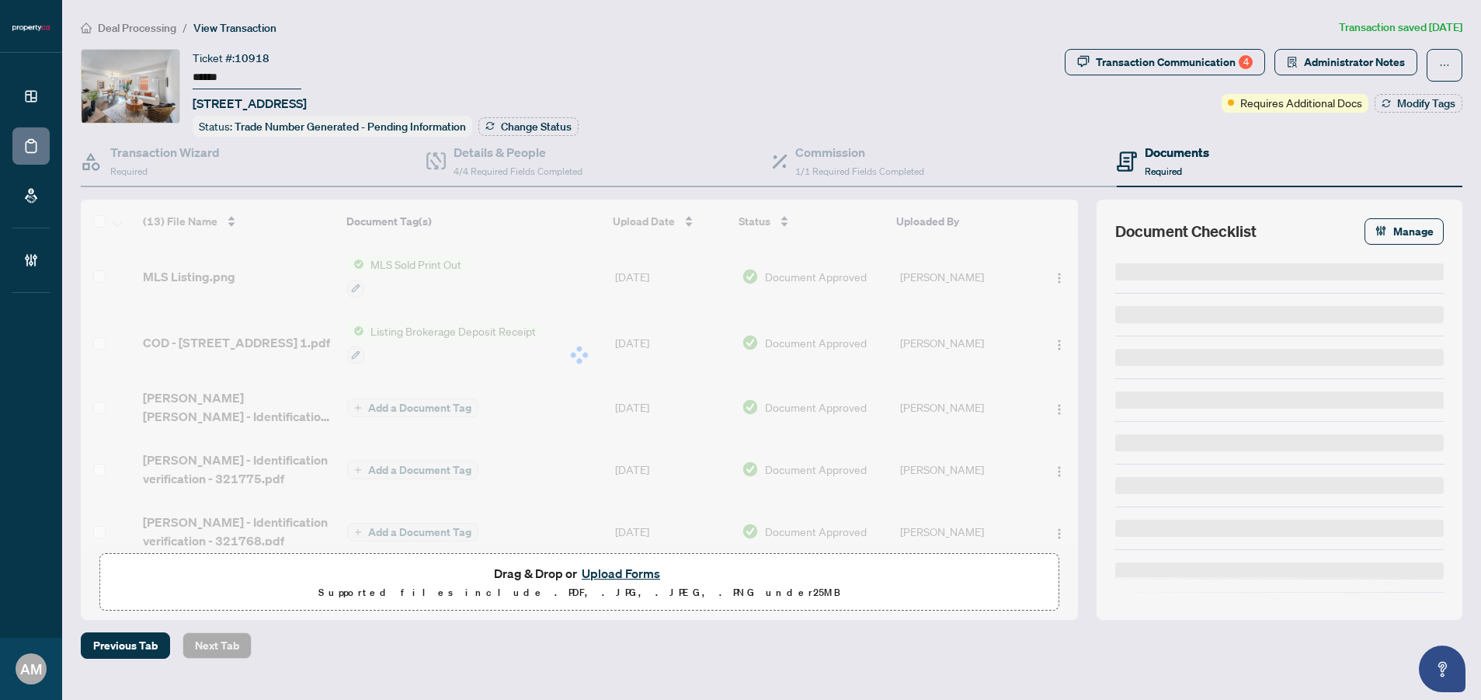
type input "******"
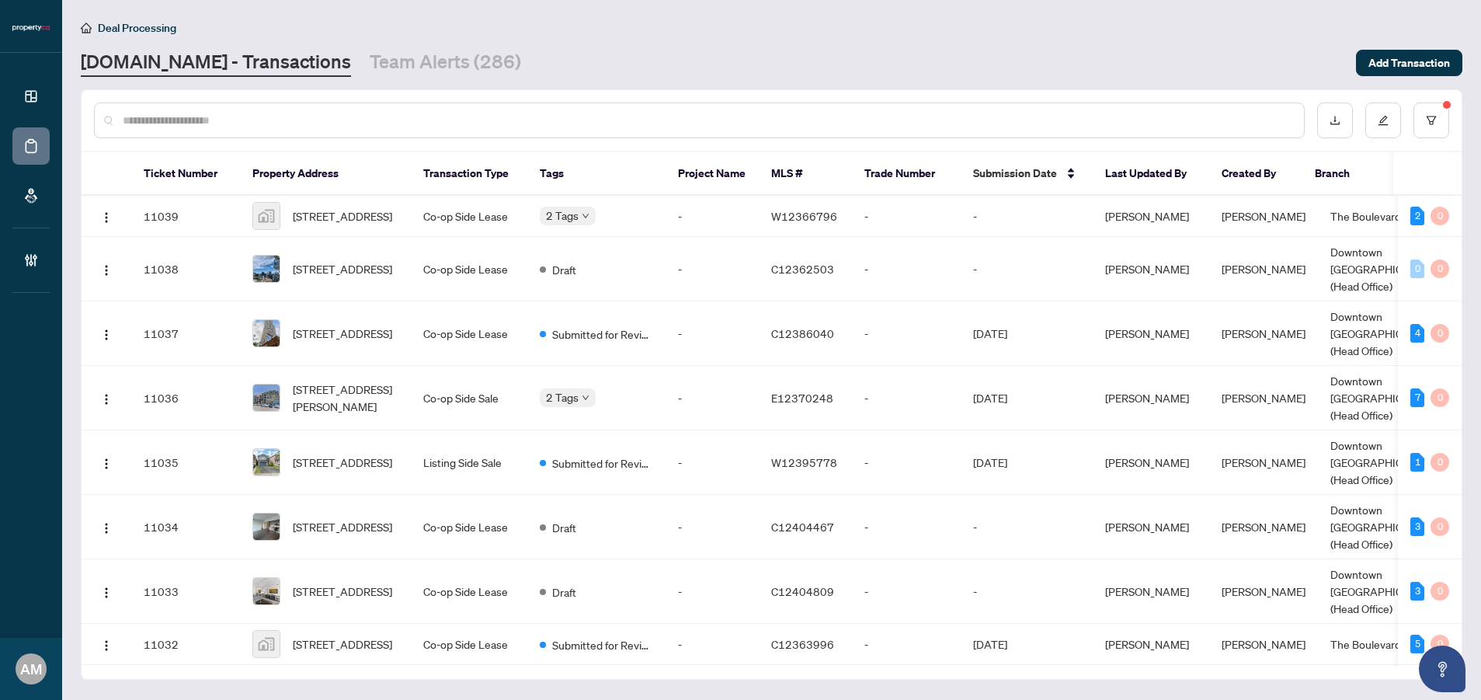
click at [530, 124] on input "text" at bounding box center [707, 120] width 1169 height 17
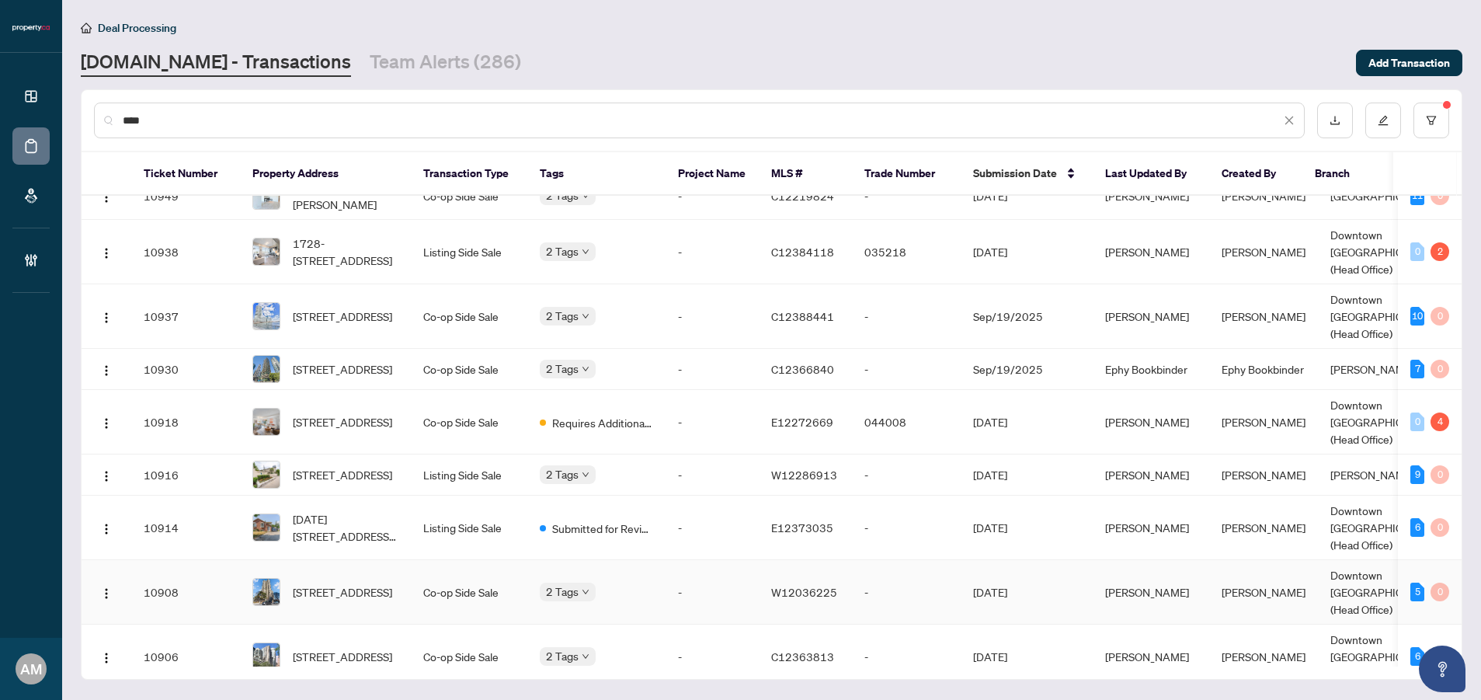
scroll to position [1090, 0]
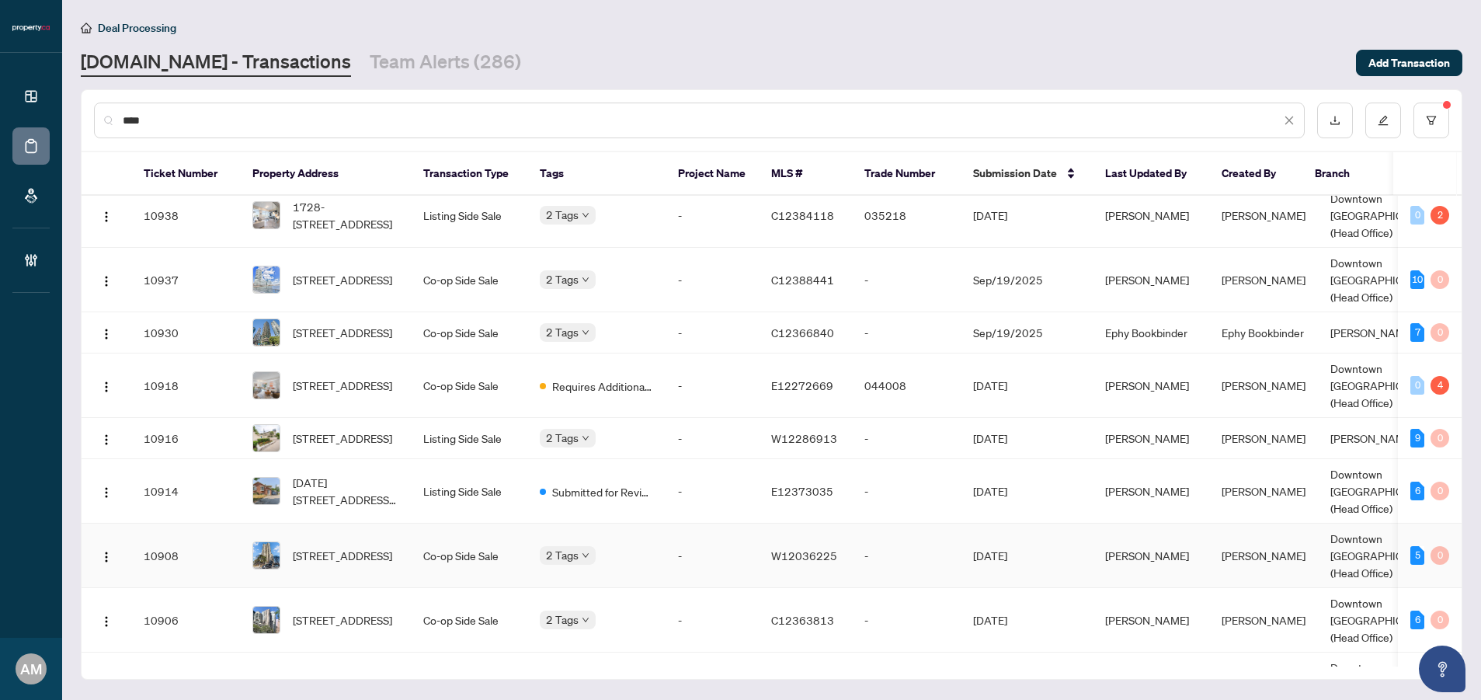
type input "****"
click at [471, 523] on td "Co-op Side Sale" at bounding box center [469, 555] width 116 height 64
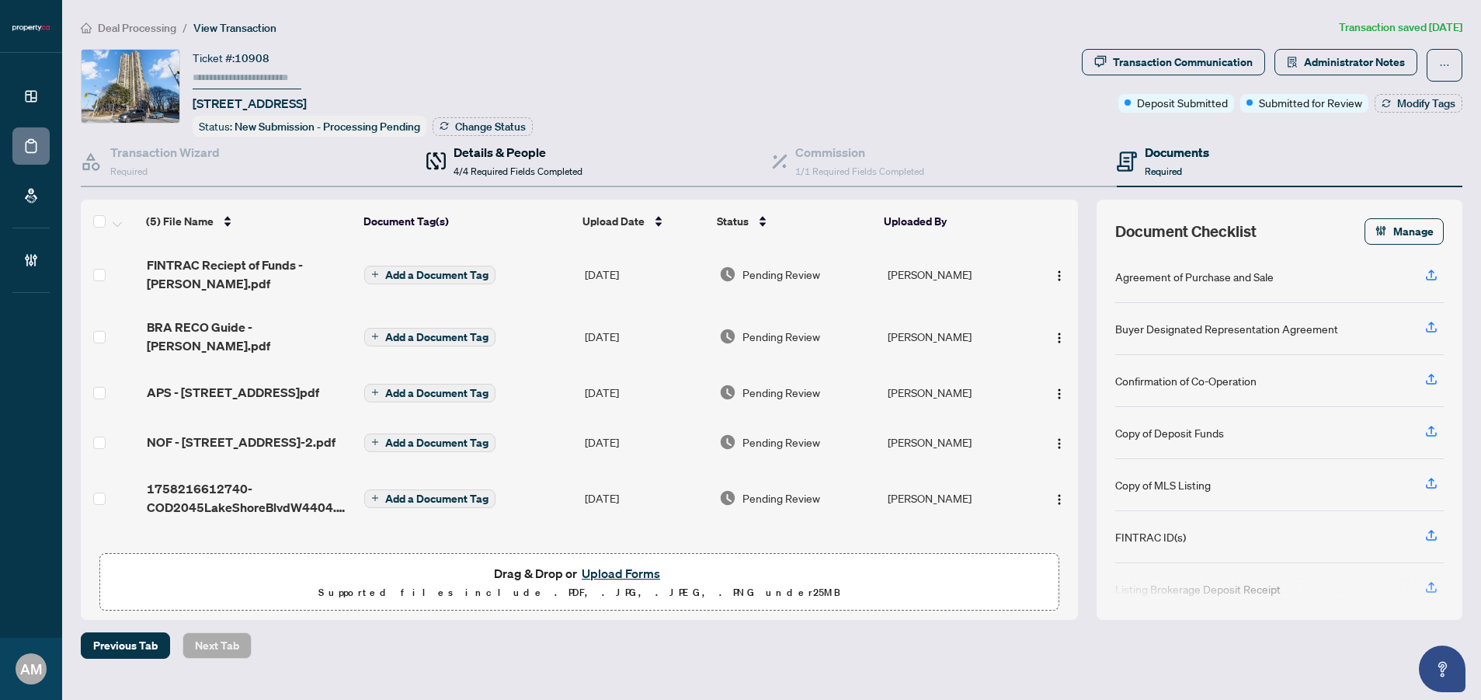
click at [492, 161] on div "Details & People 4/4 Required Fields Completed" at bounding box center [518, 161] width 129 height 37
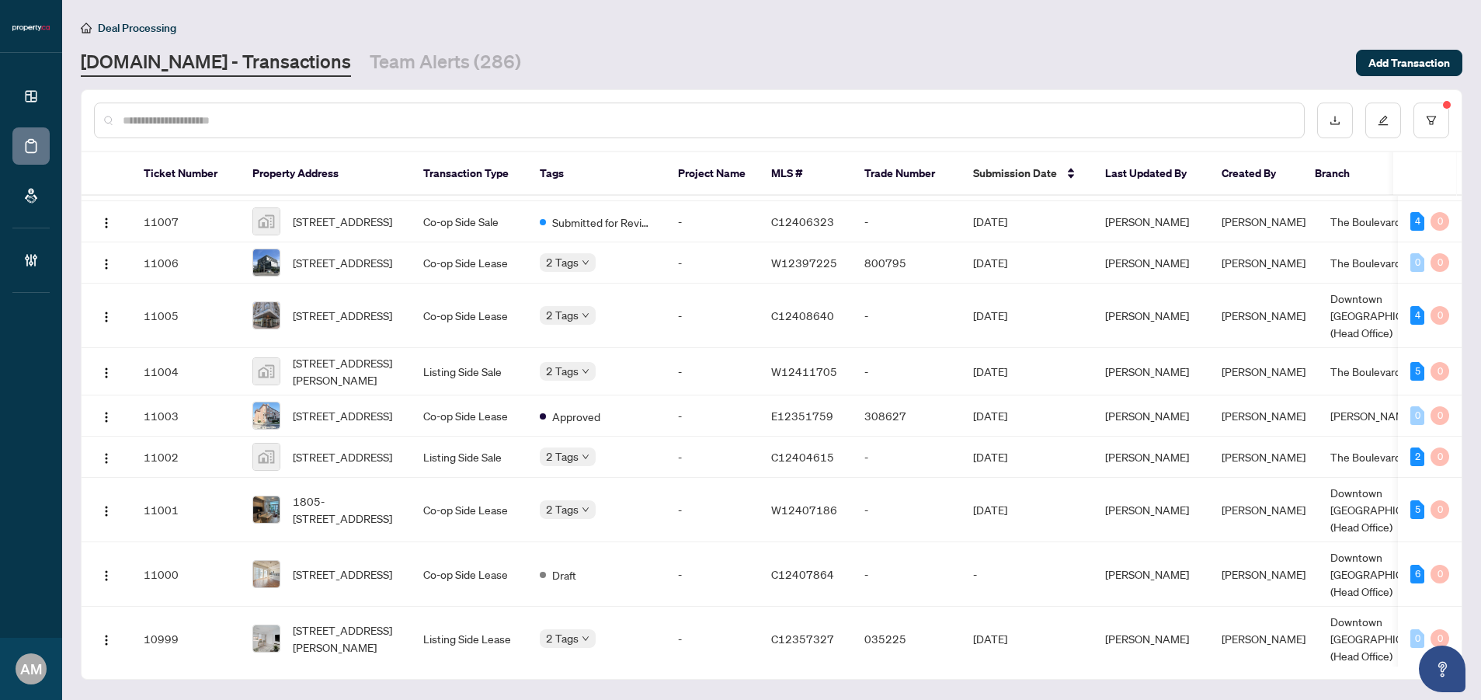
scroll to position [1719, 0]
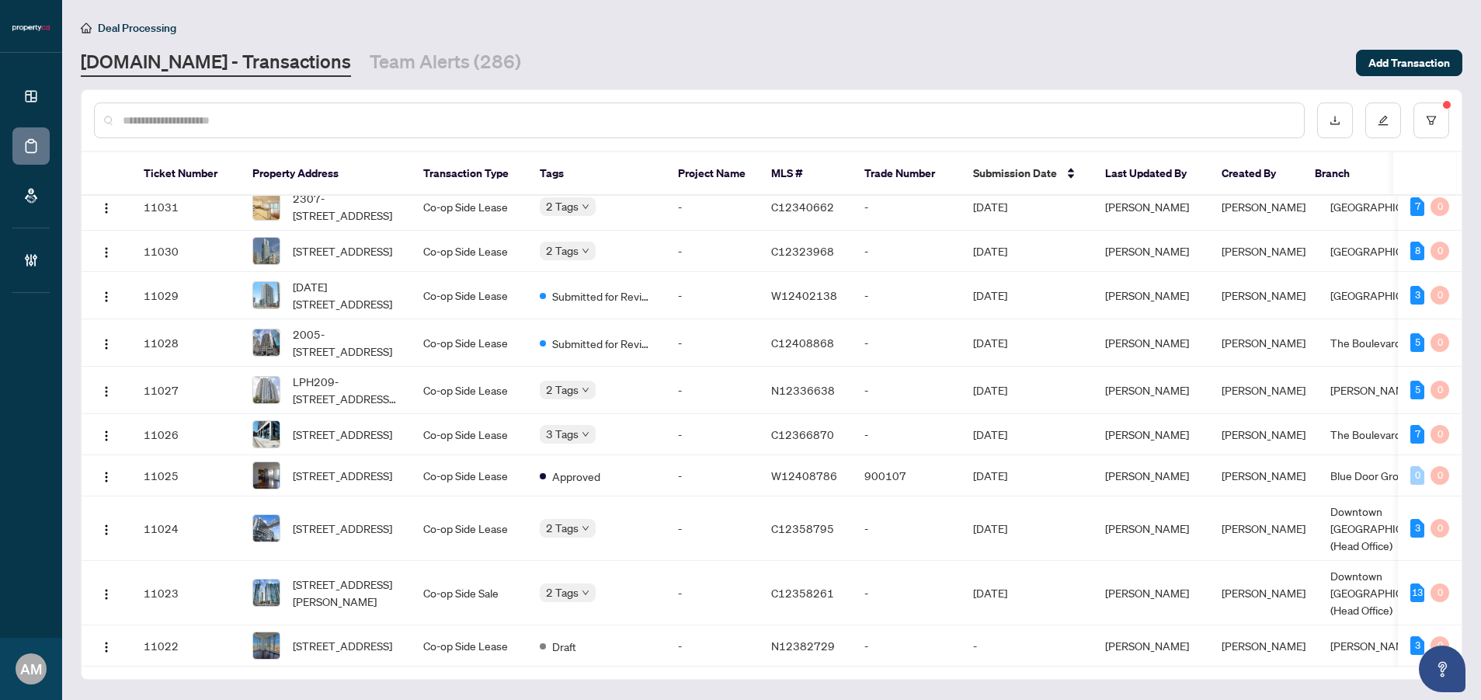
scroll to position [691, 0]
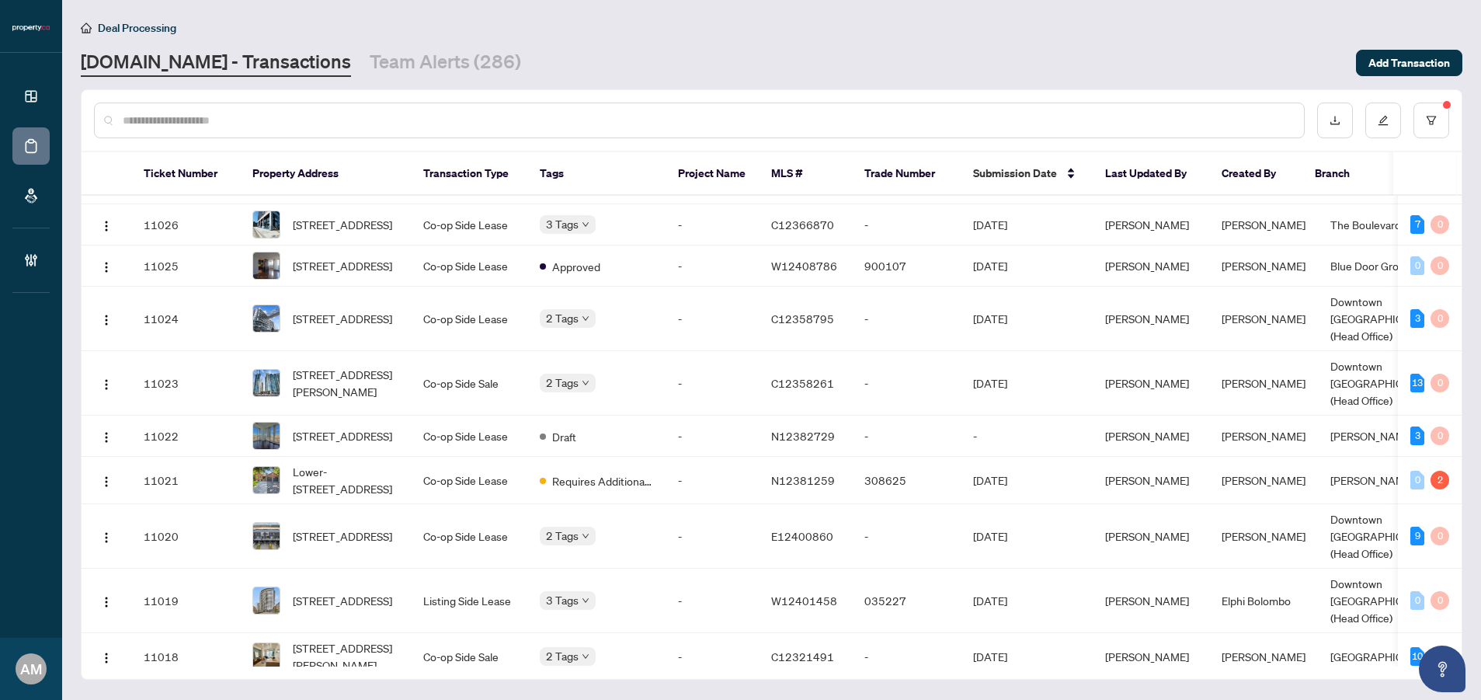
click at [413, 121] on input "text" at bounding box center [707, 120] width 1169 height 17
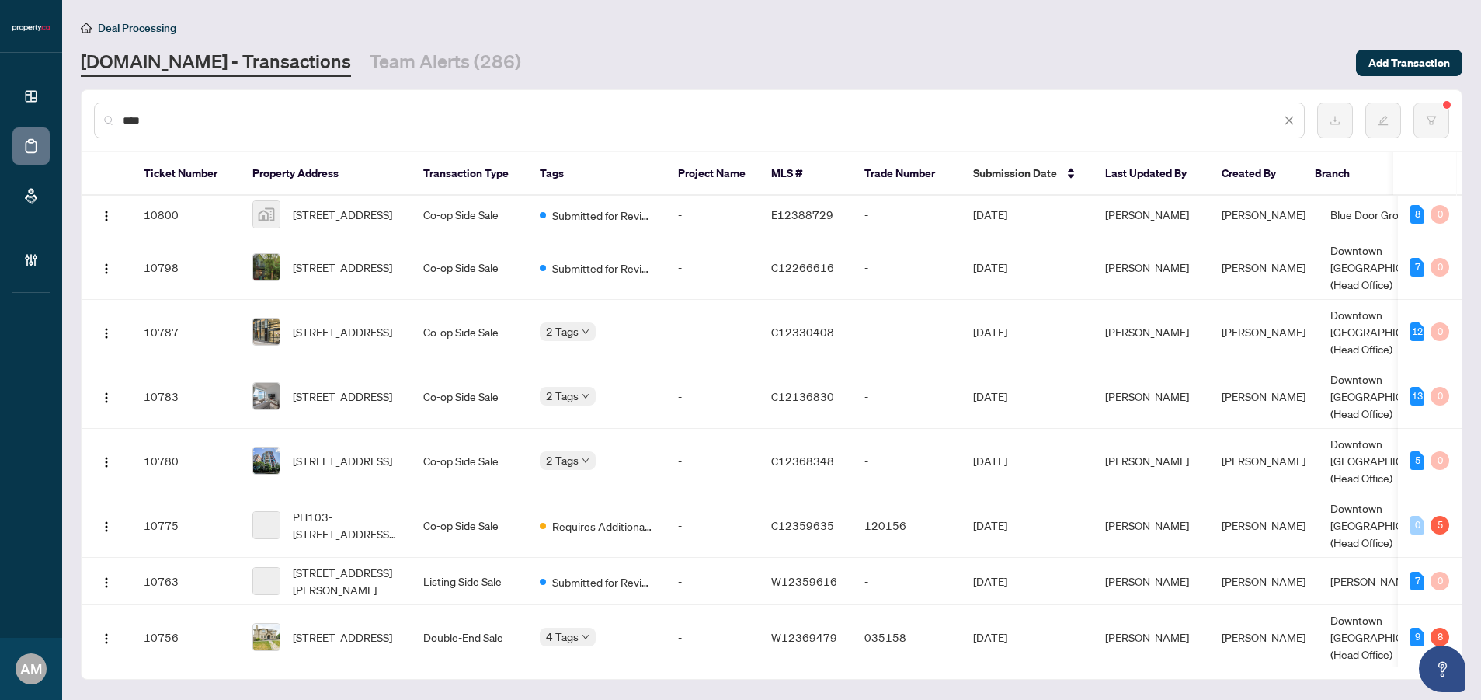
scroll to position [2370, 0]
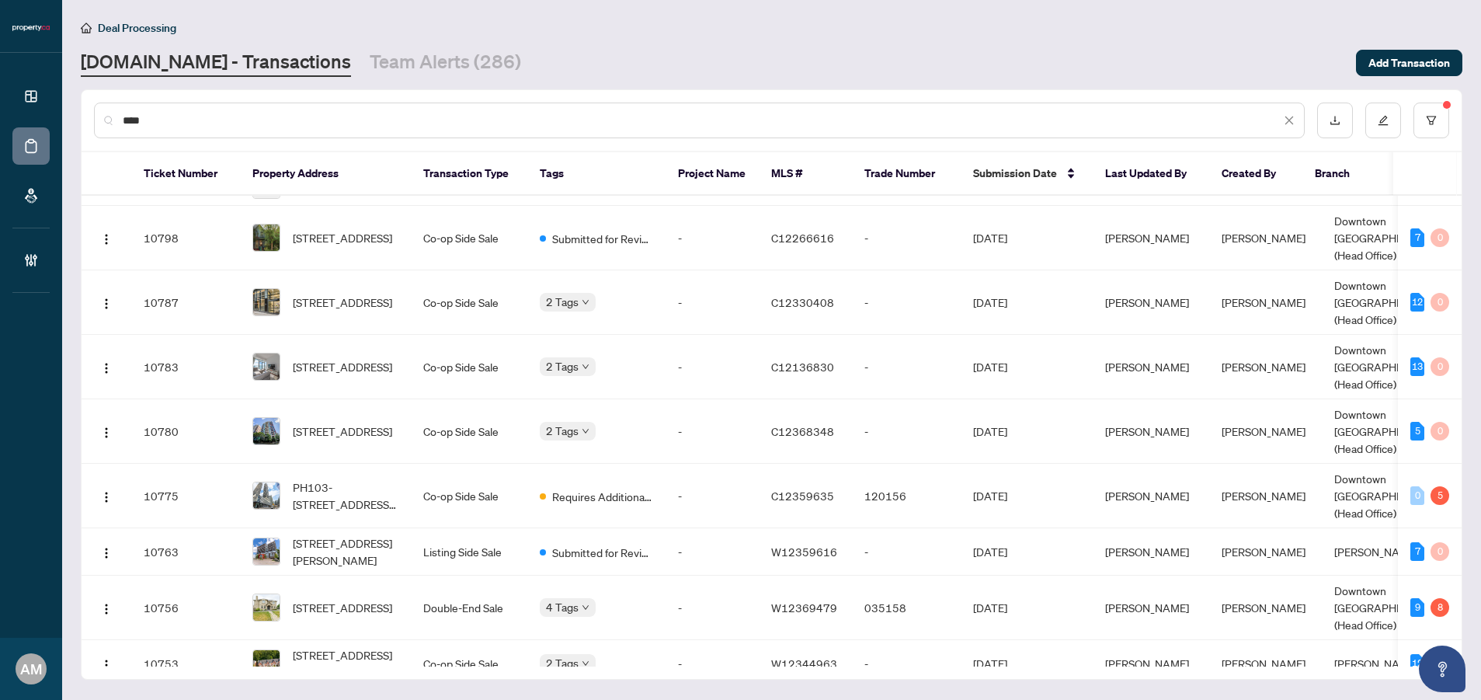
type input "****"
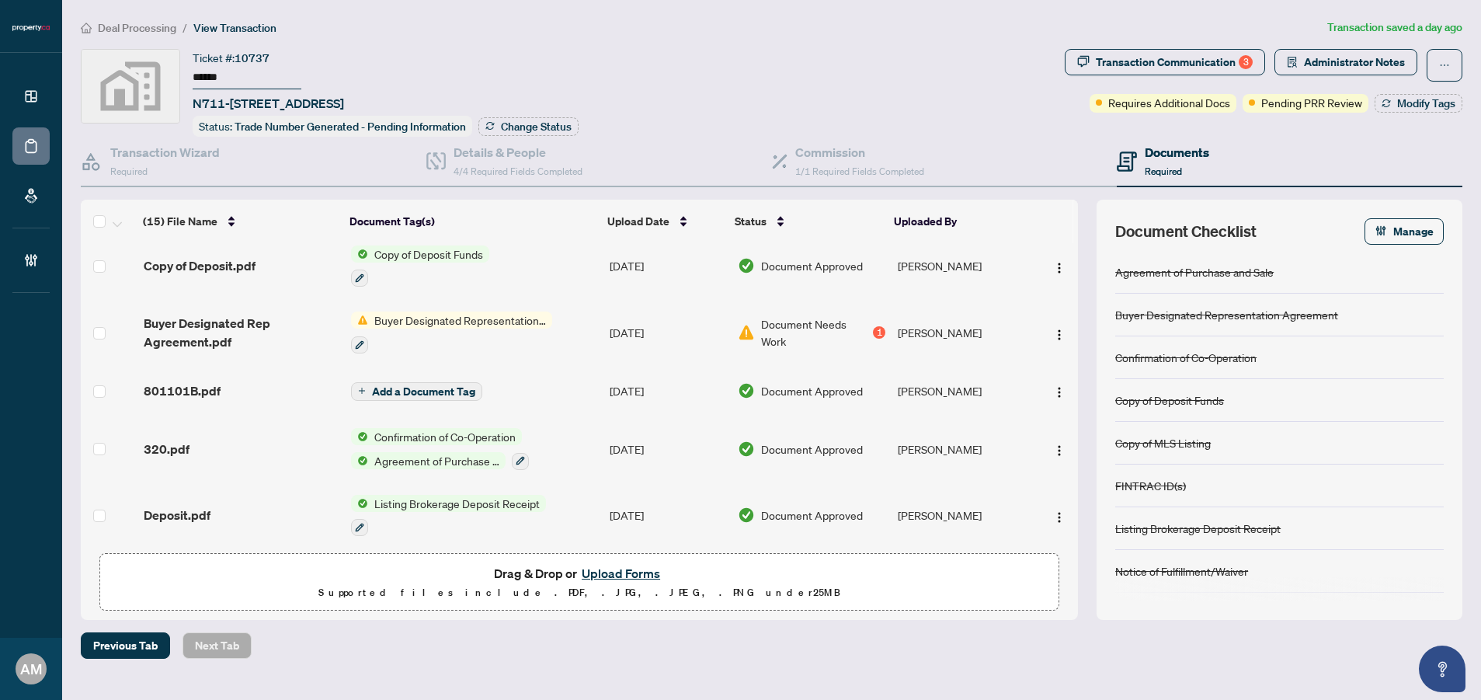
scroll to position [676, 0]
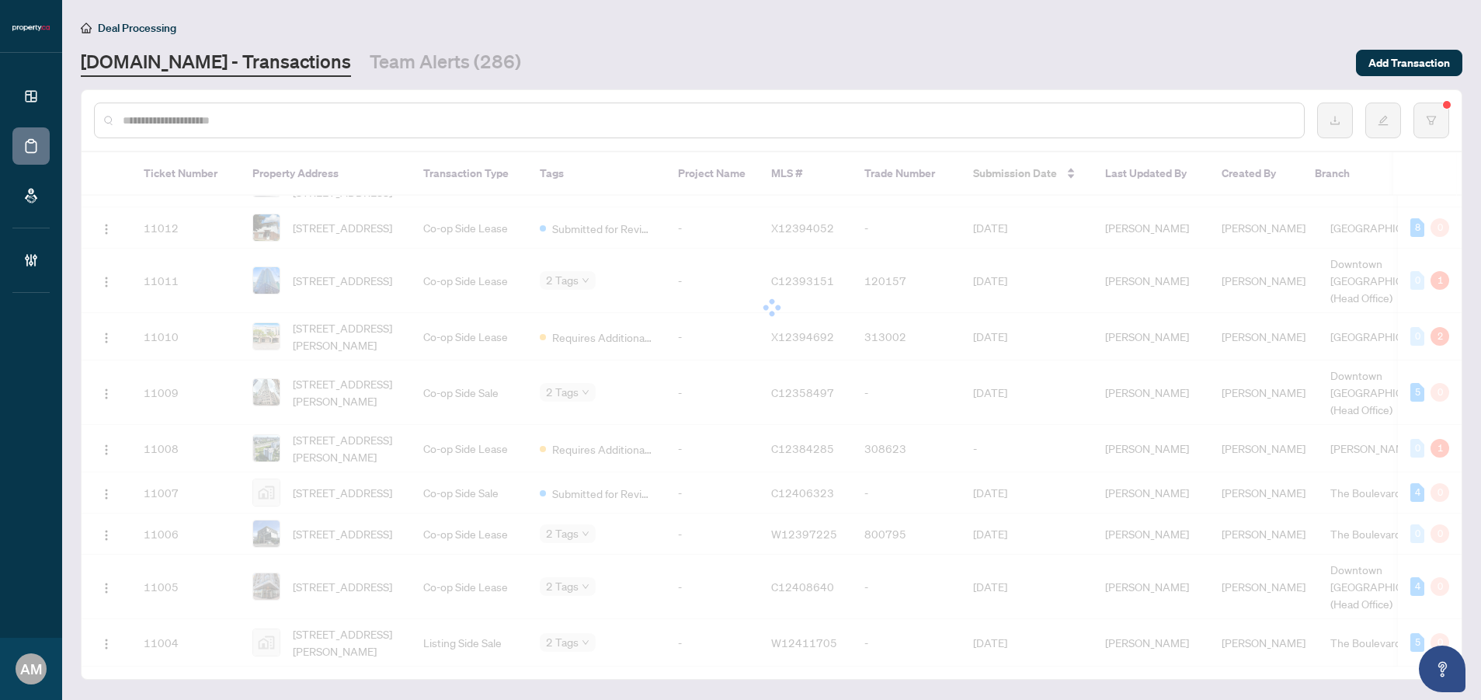
drag, startPoint x: 285, startPoint y: 110, endPoint x: 285, endPoint y: 119, distance: 9.3
click at [285, 114] on div at bounding box center [699, 121] width 1211 height 36
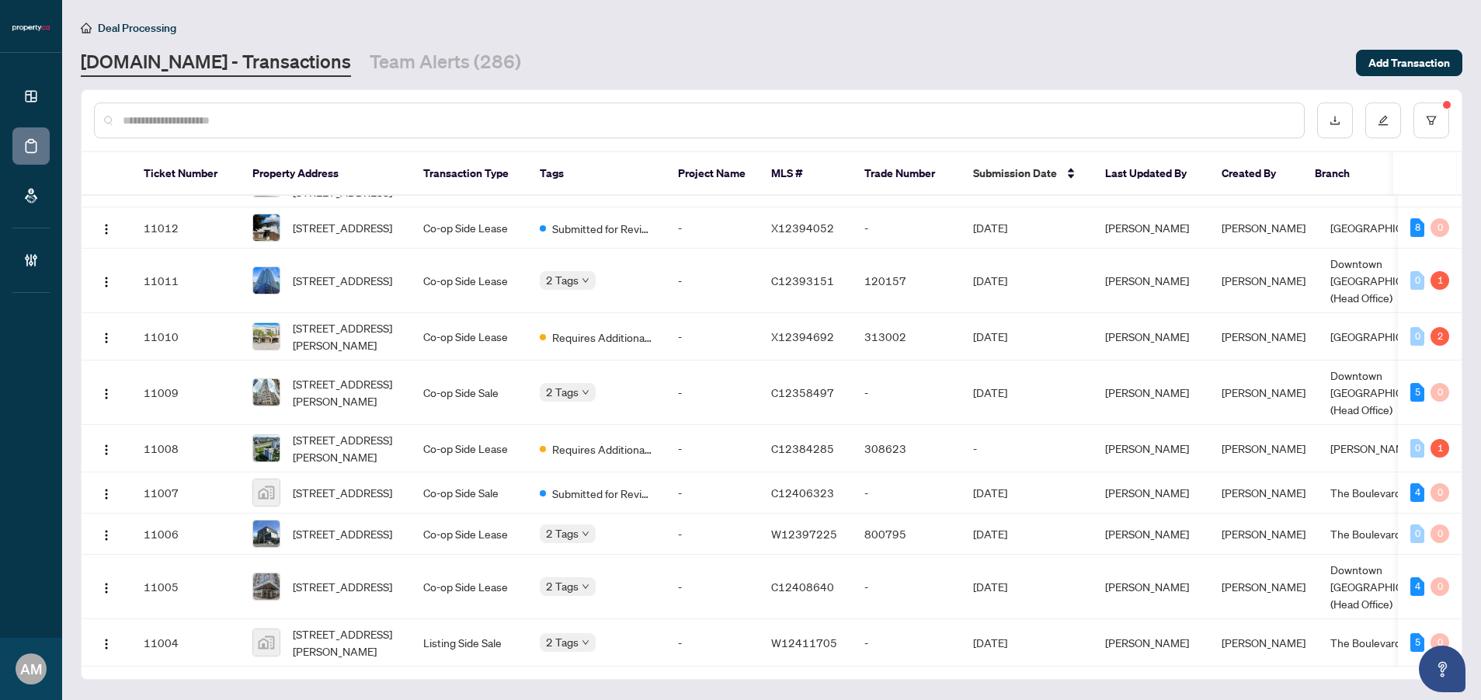
scroll to position [1509, 0]
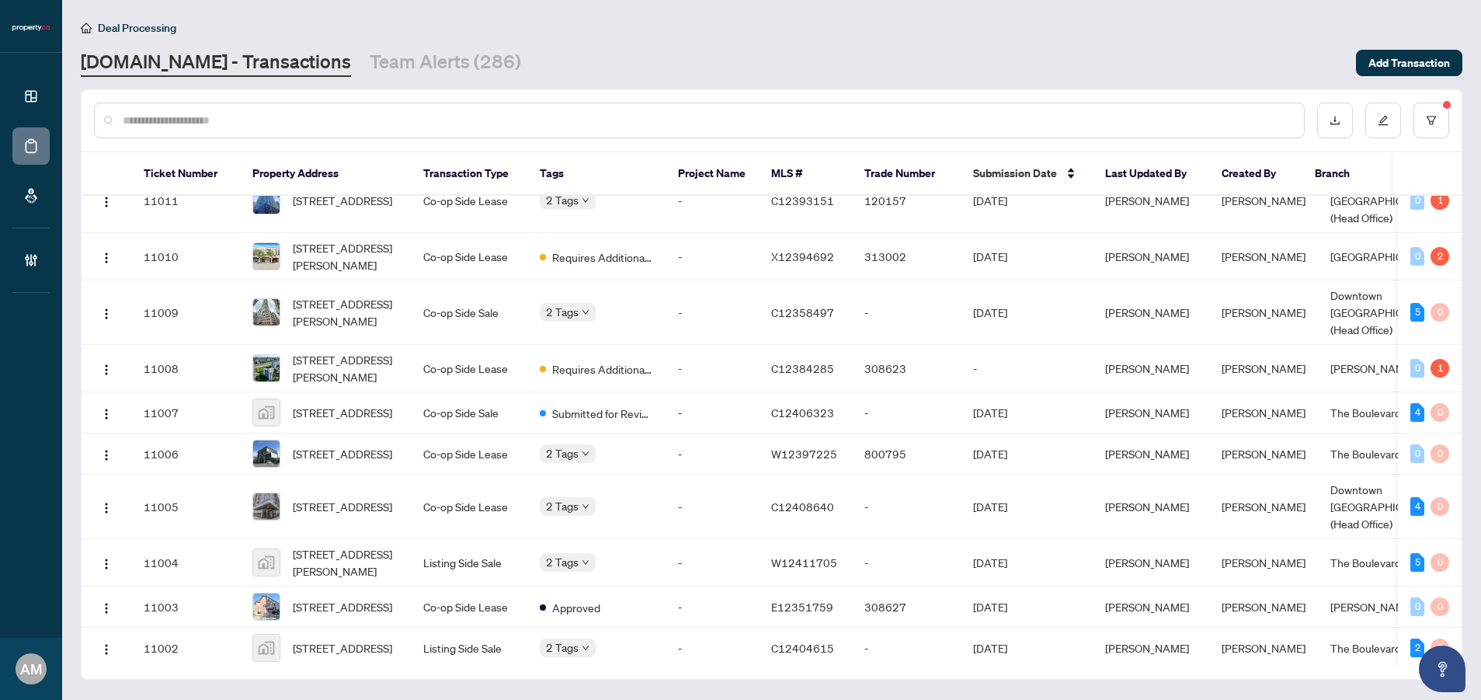
click at [277, 123] on input "text" at bounding box center [707, 120] width 1169 height 17
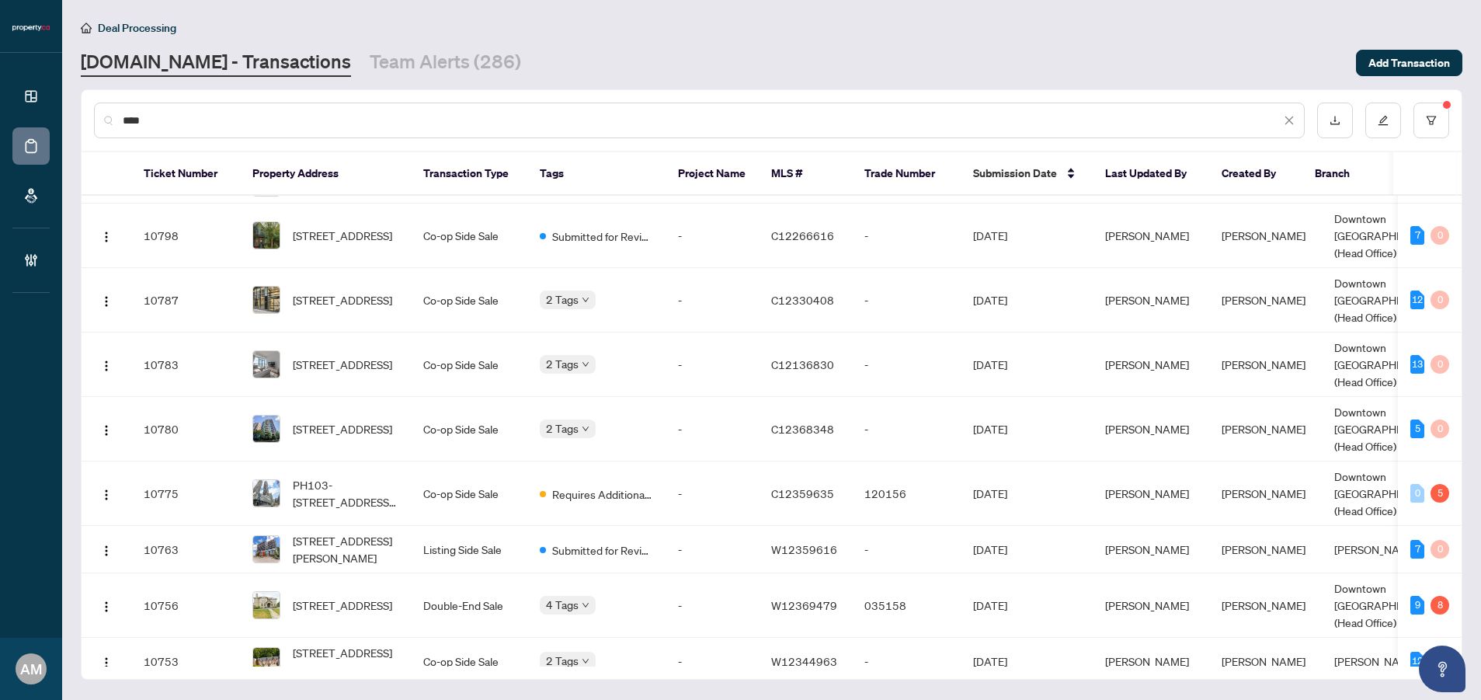
scroll to position [2377, 0]
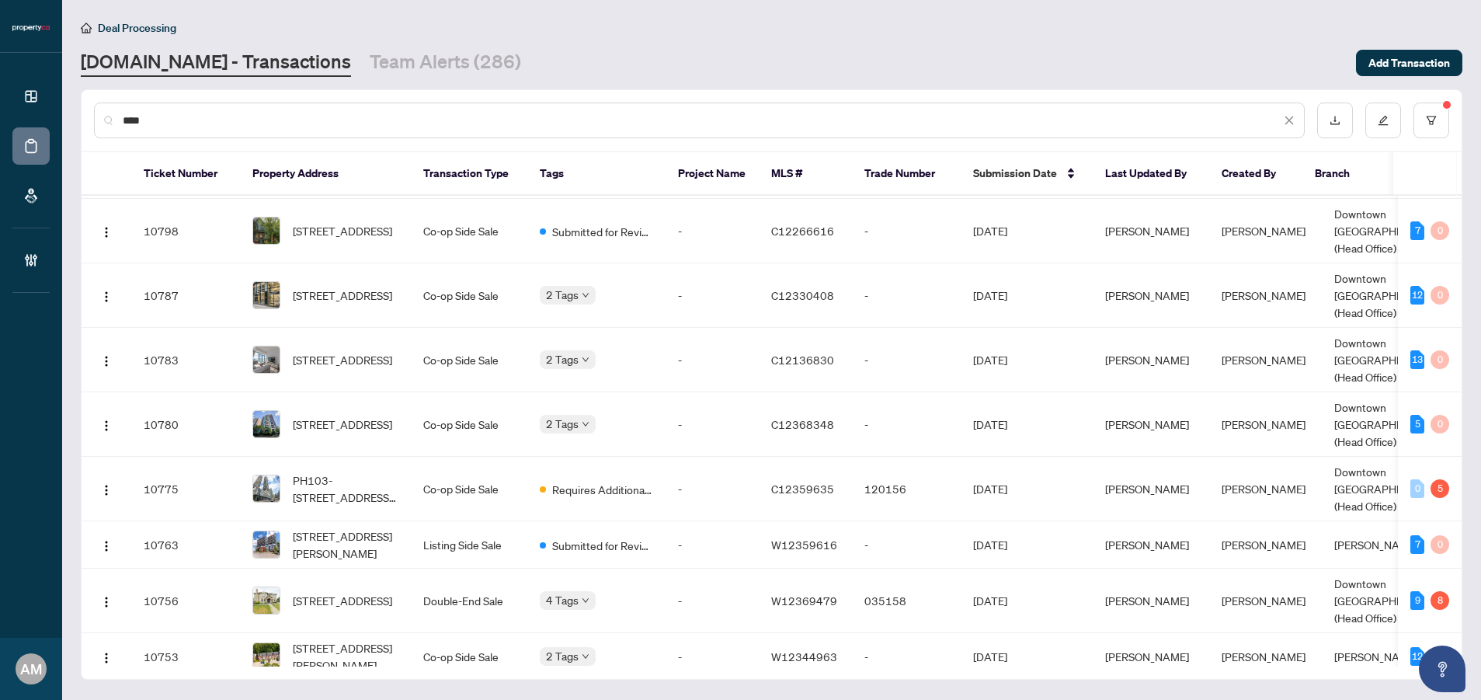
type input "****"
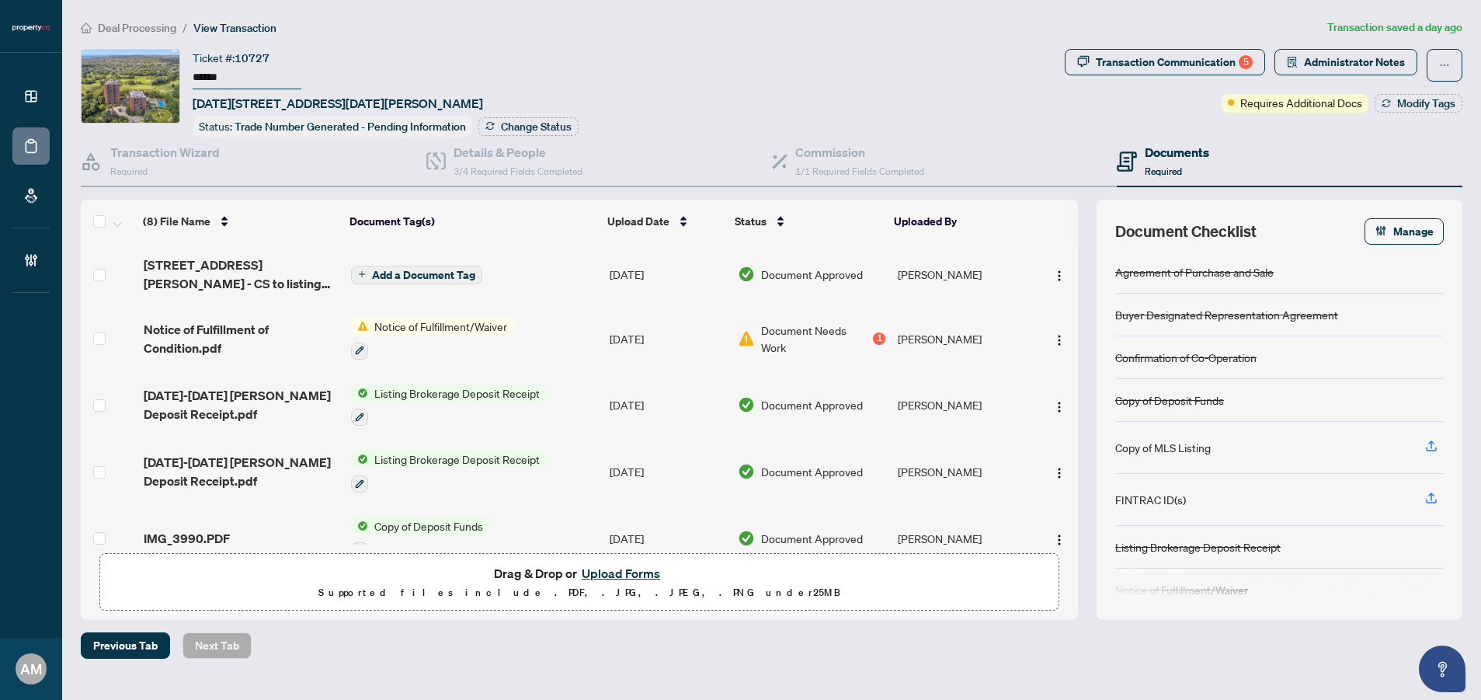
click at [147, 19] on li "Deal Processing" at bounding box center [129, 28] width 96 height 18
click at [147, 24] on span "Deal Processing" at bounding box center [137, 28] width 78 height 14
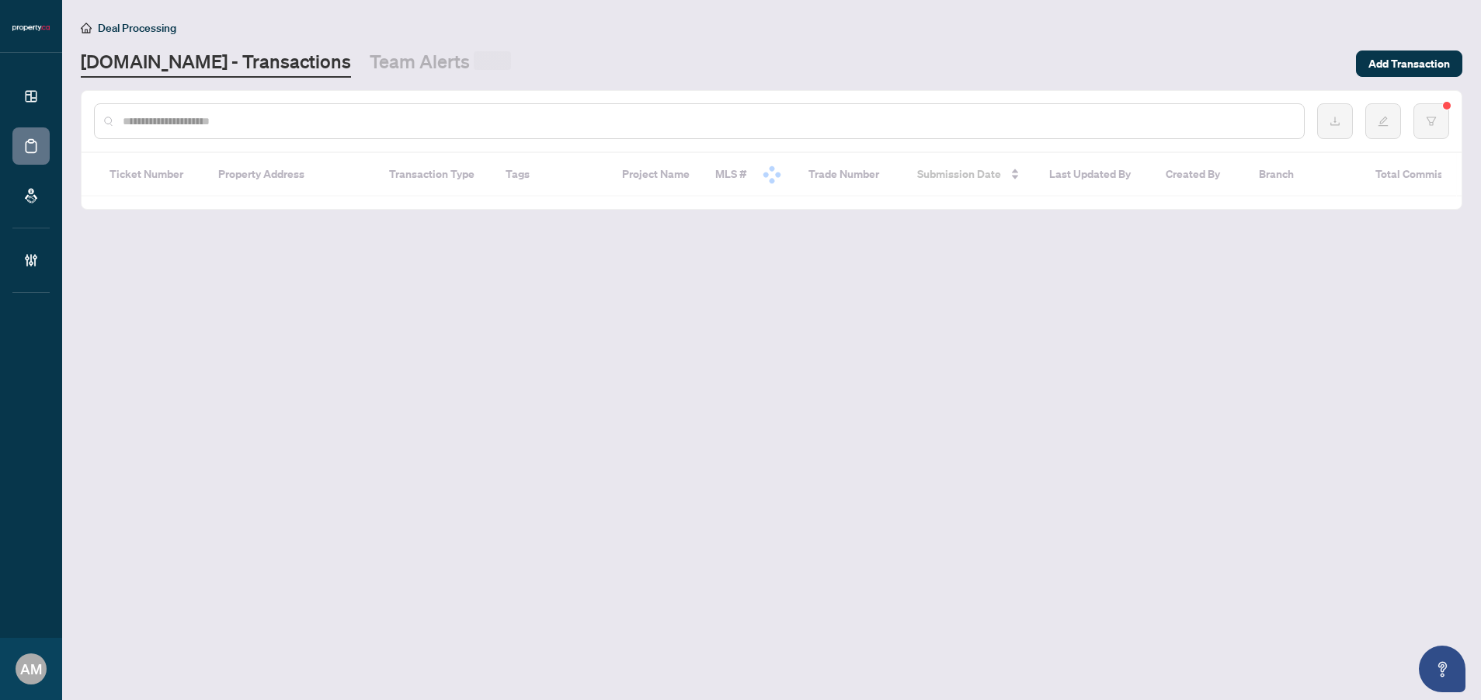
click at [268, 116] on input "text" at bounding box center [707, 121] width 1169 height 17
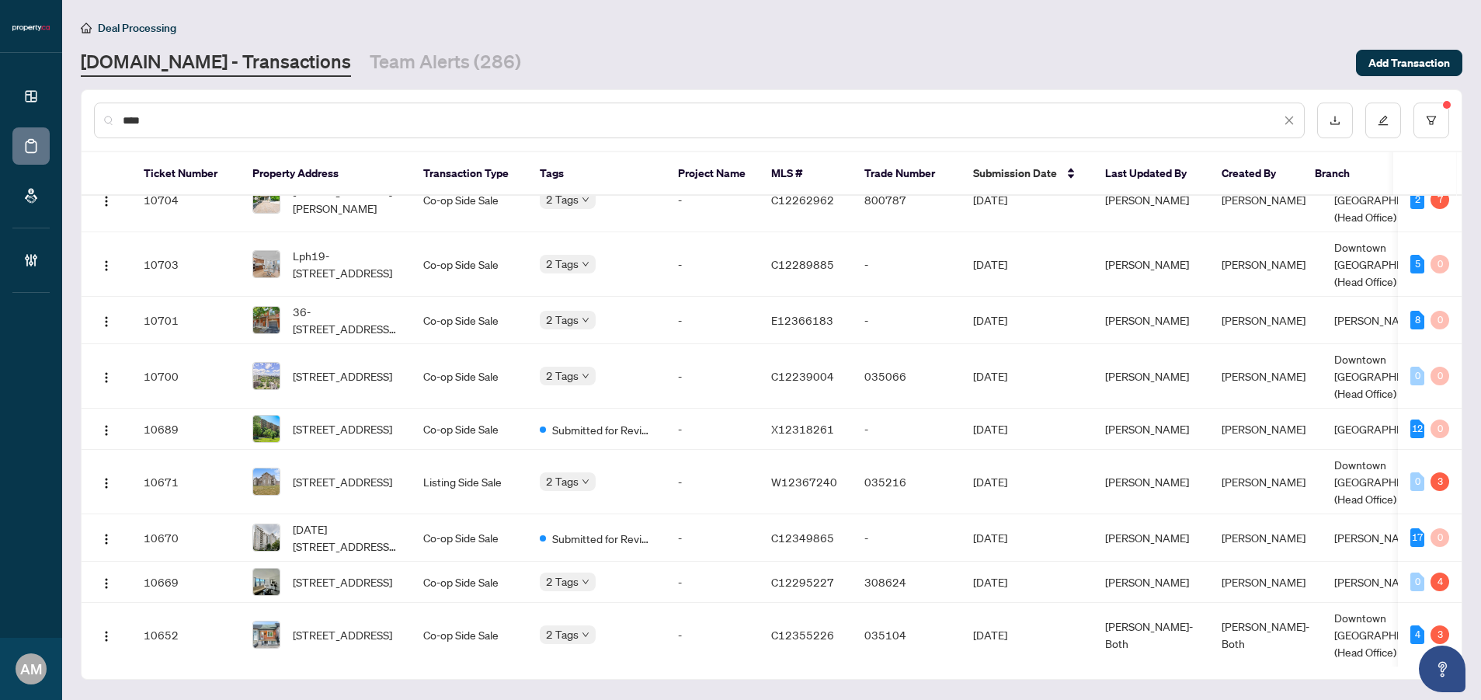
scroll to position [3412, 0]
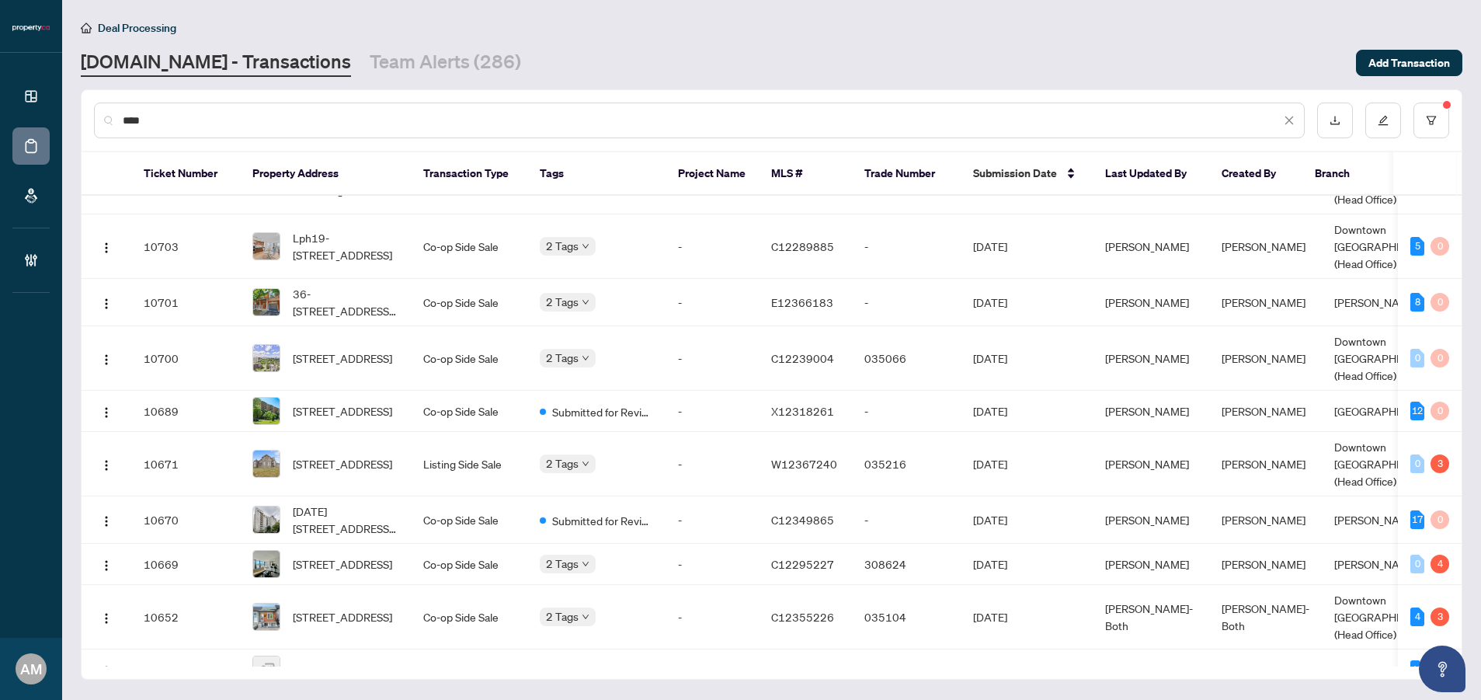
type input "****"
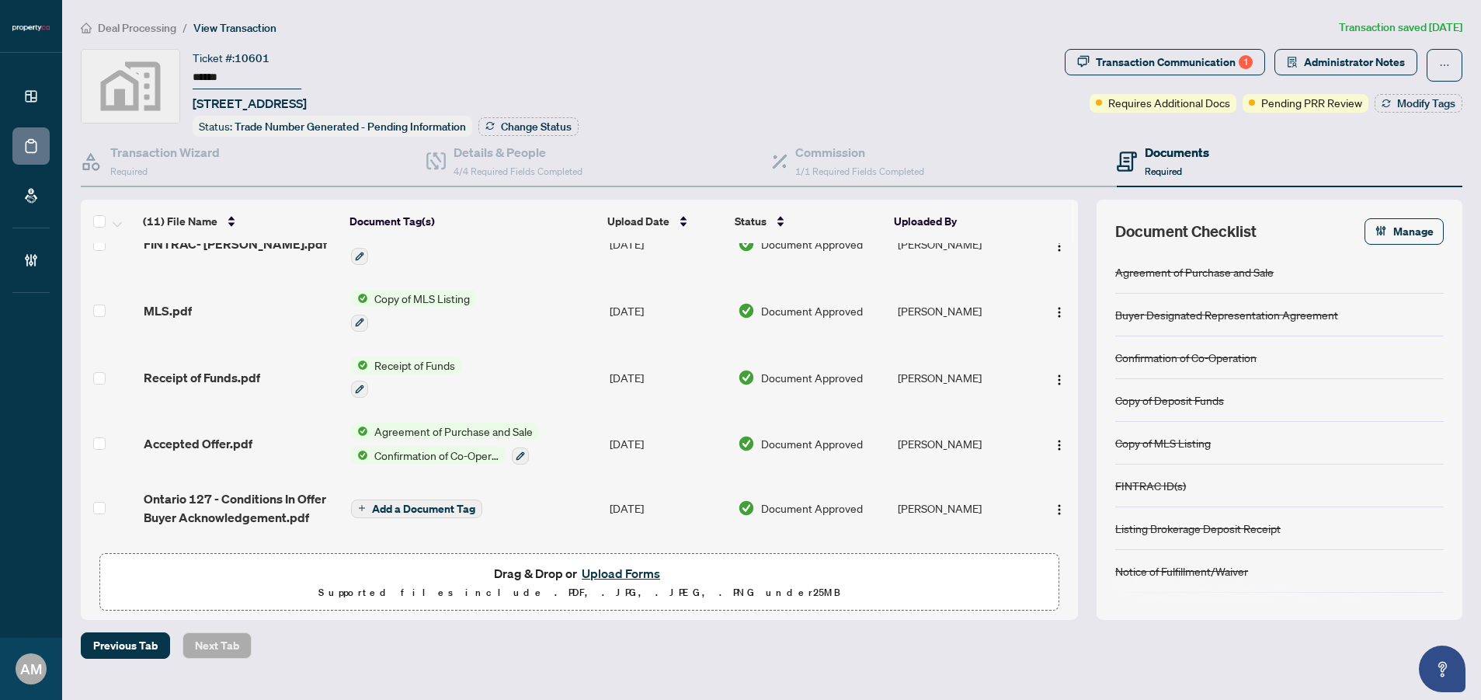
scroll to position [301, 0]
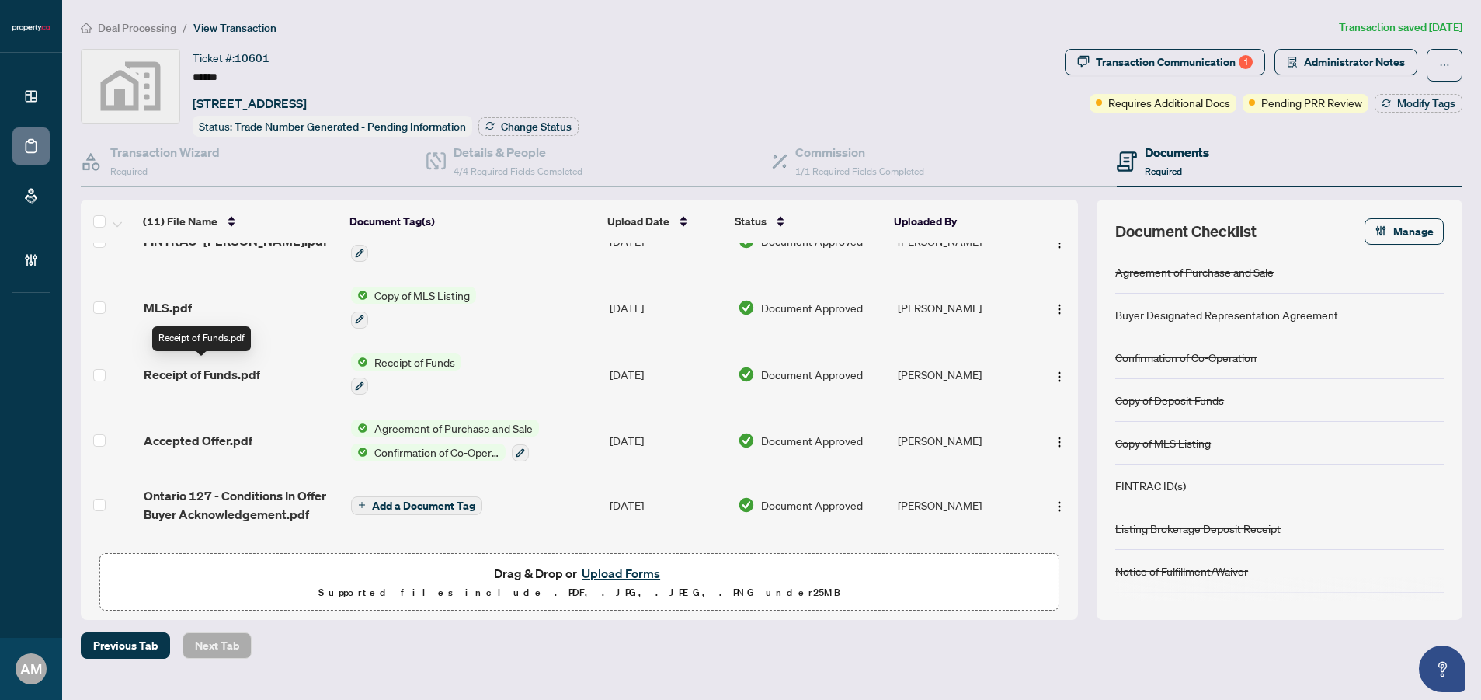
click at [256, 367] on span "Receipt of Funds.pdf" at bounding box center [202, 374] width 116 height 19
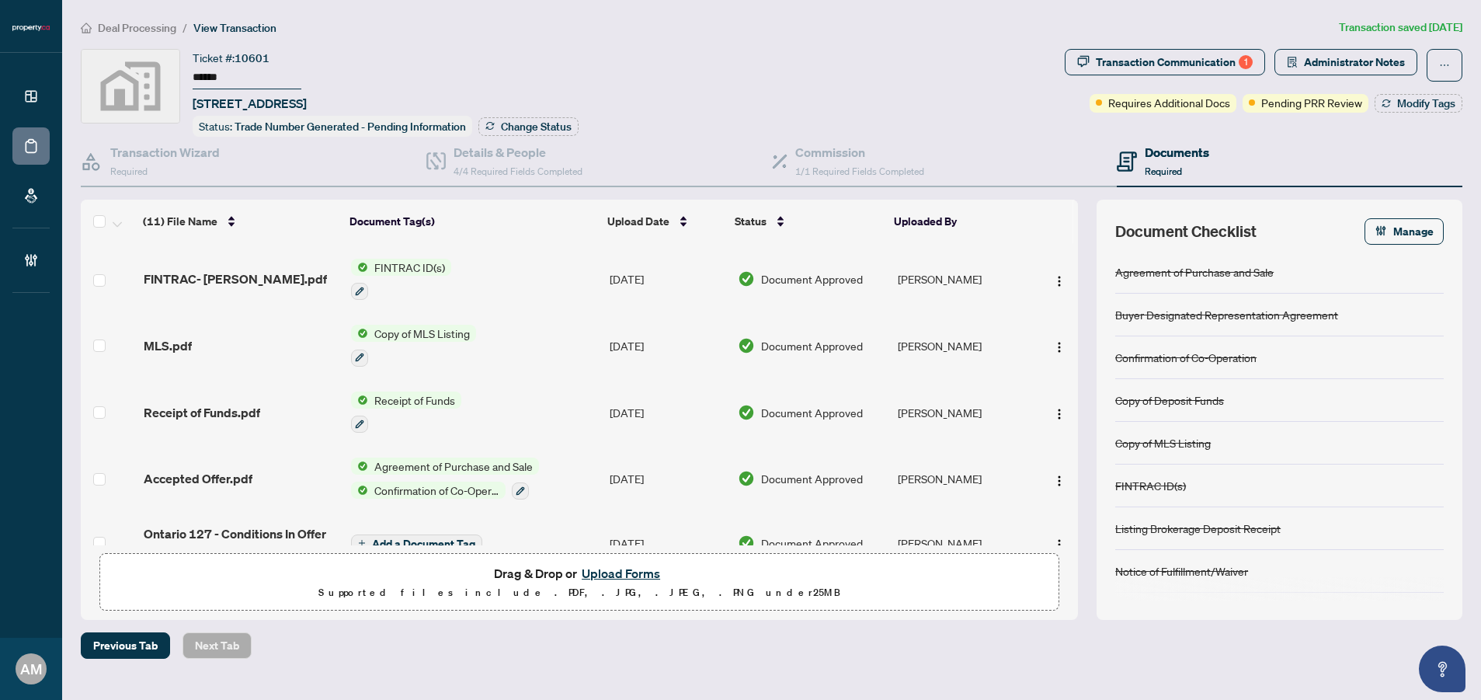
scroll to position [290, 0]
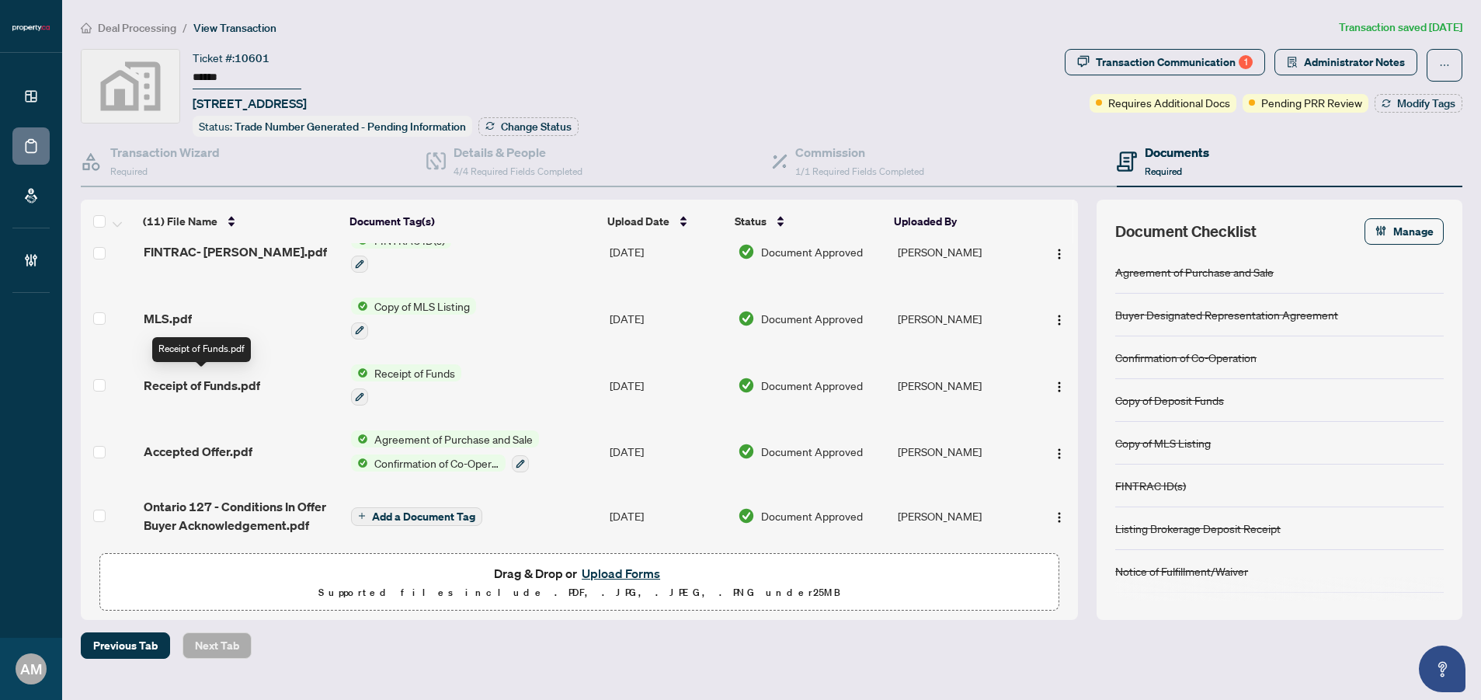
click at [231, 377] on span "Receipt of Funds.pdf" at bounding box center [202, 385] width 116 height 19
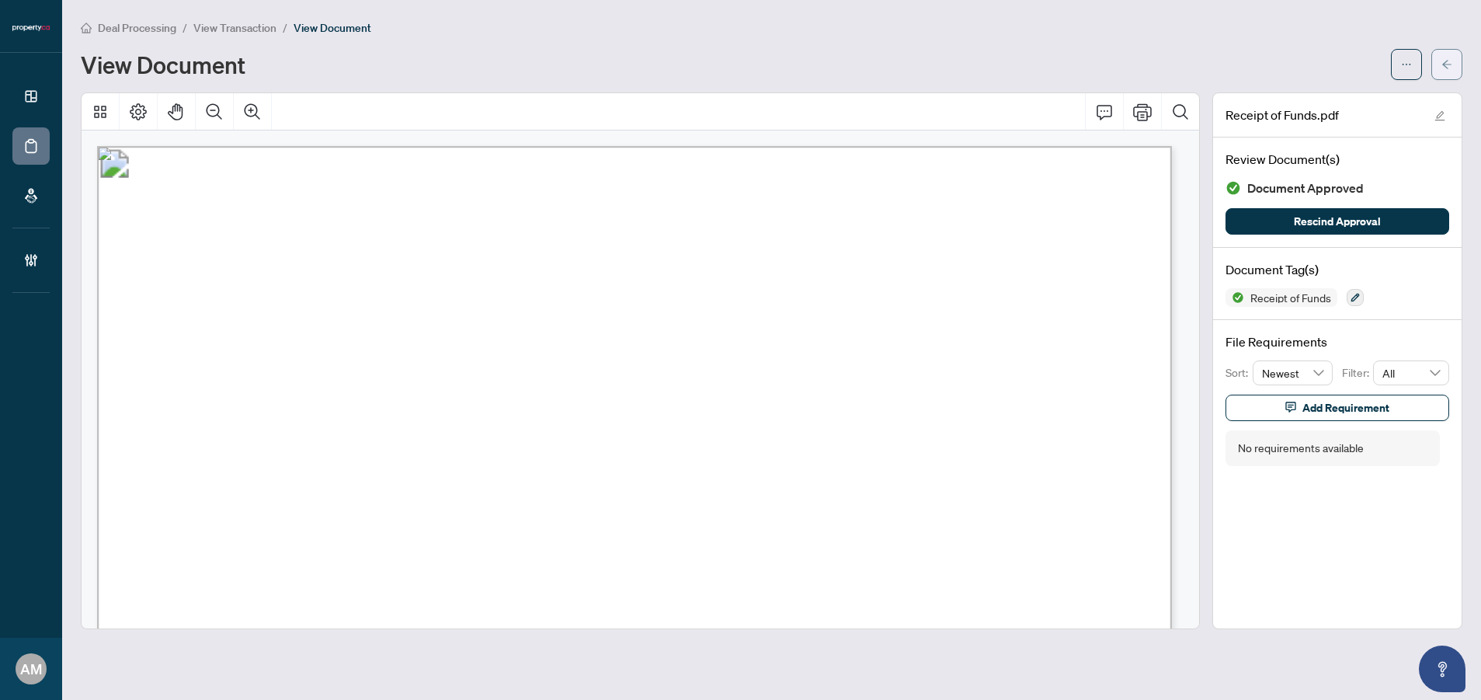
click at [1448, 72] on span "button" at bounding box center [1446, 64] width 11 height 25
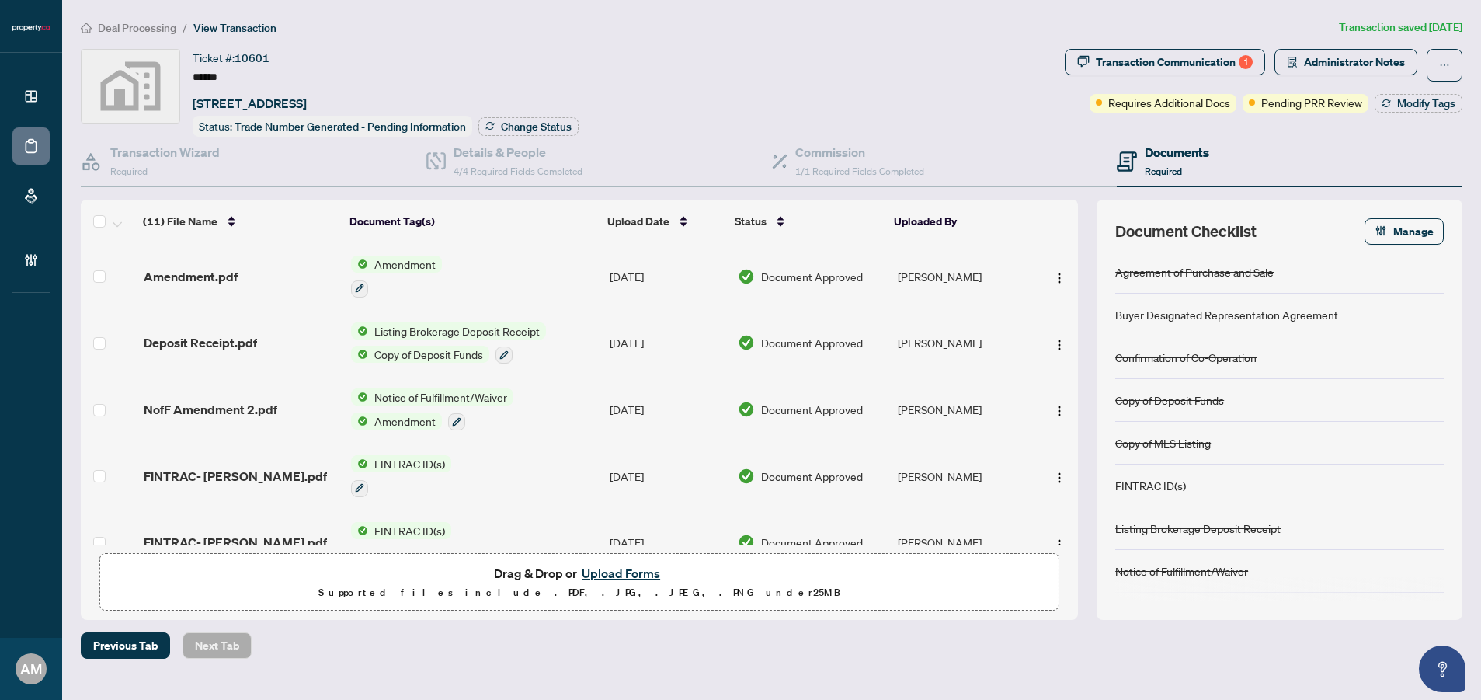
click at [157, 31] on span "Deal Processing" at bounding box center [137, 28] width 78 height 14
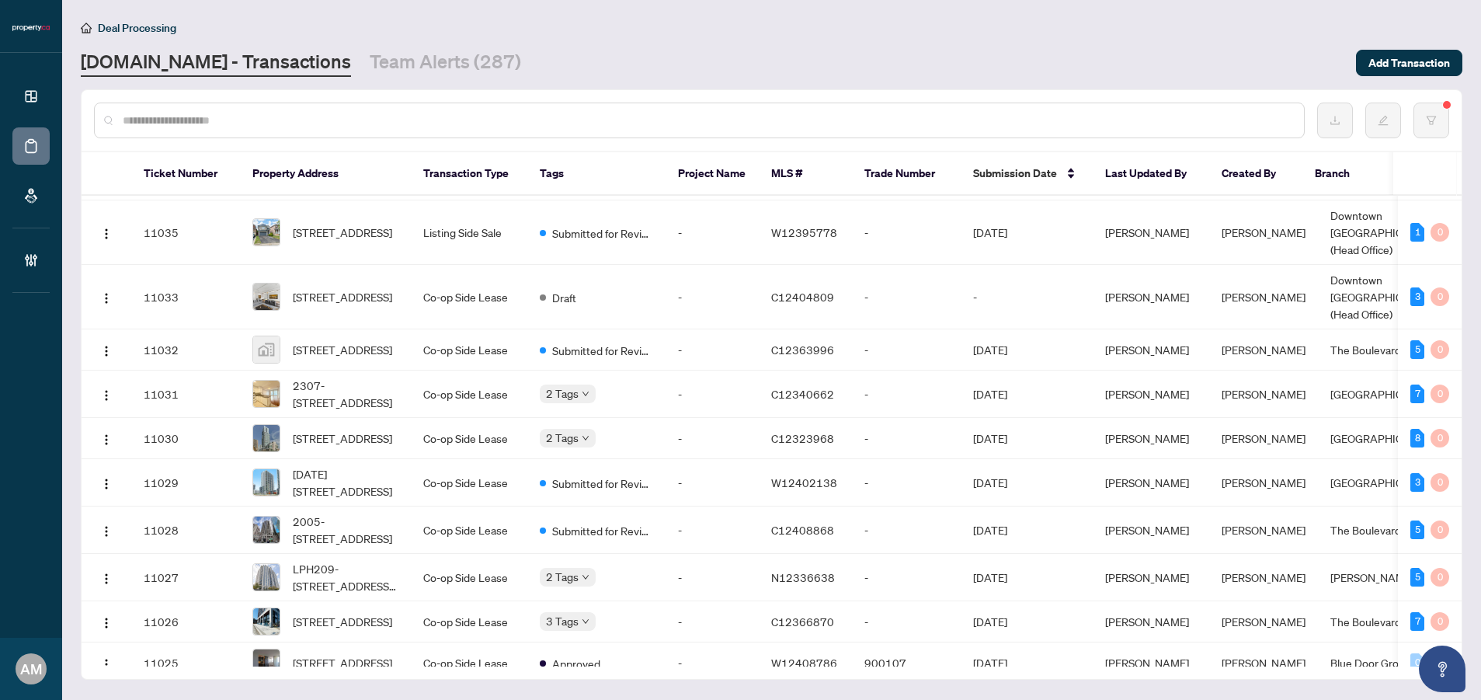
scroll to position [482, 0]
